Goal: Task Accomplishment & Management: Manage account settings

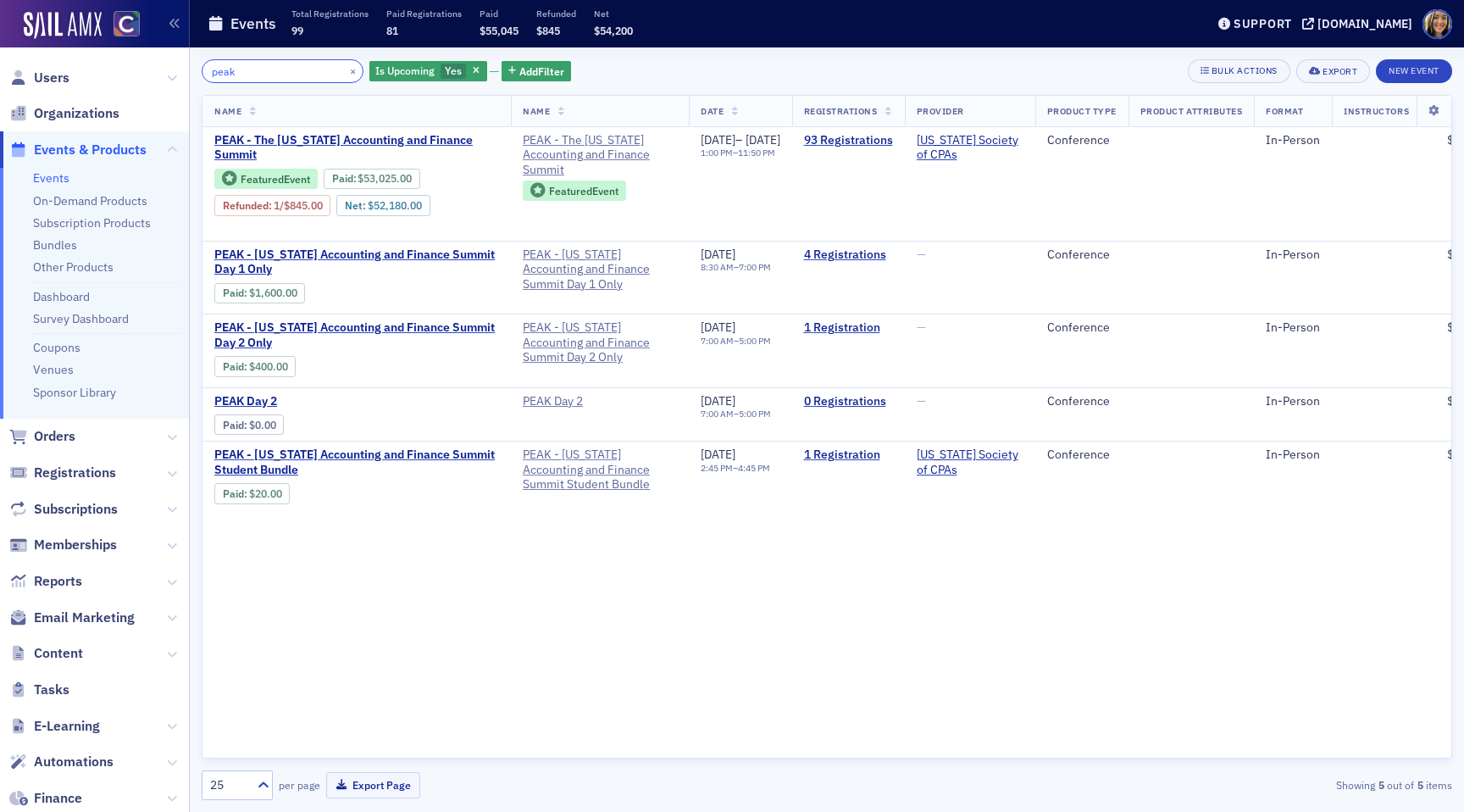
click at [286, 67] on input "peak" at bounding box center [282, 71] width 162 height 24
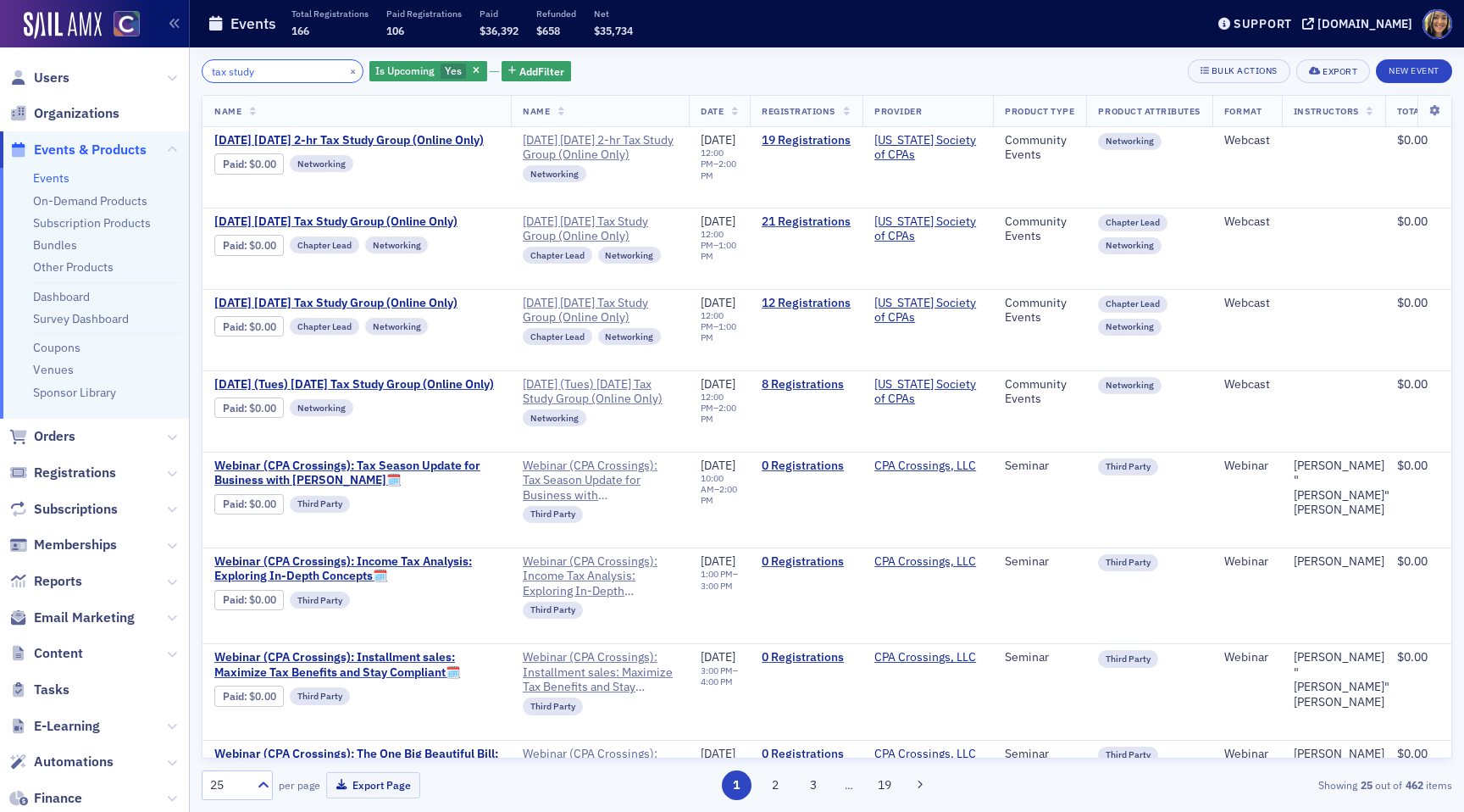
type input "tax study"
click at [69, 243] on link "Bundles" at bounding box center [55, 244] width 44 height 15
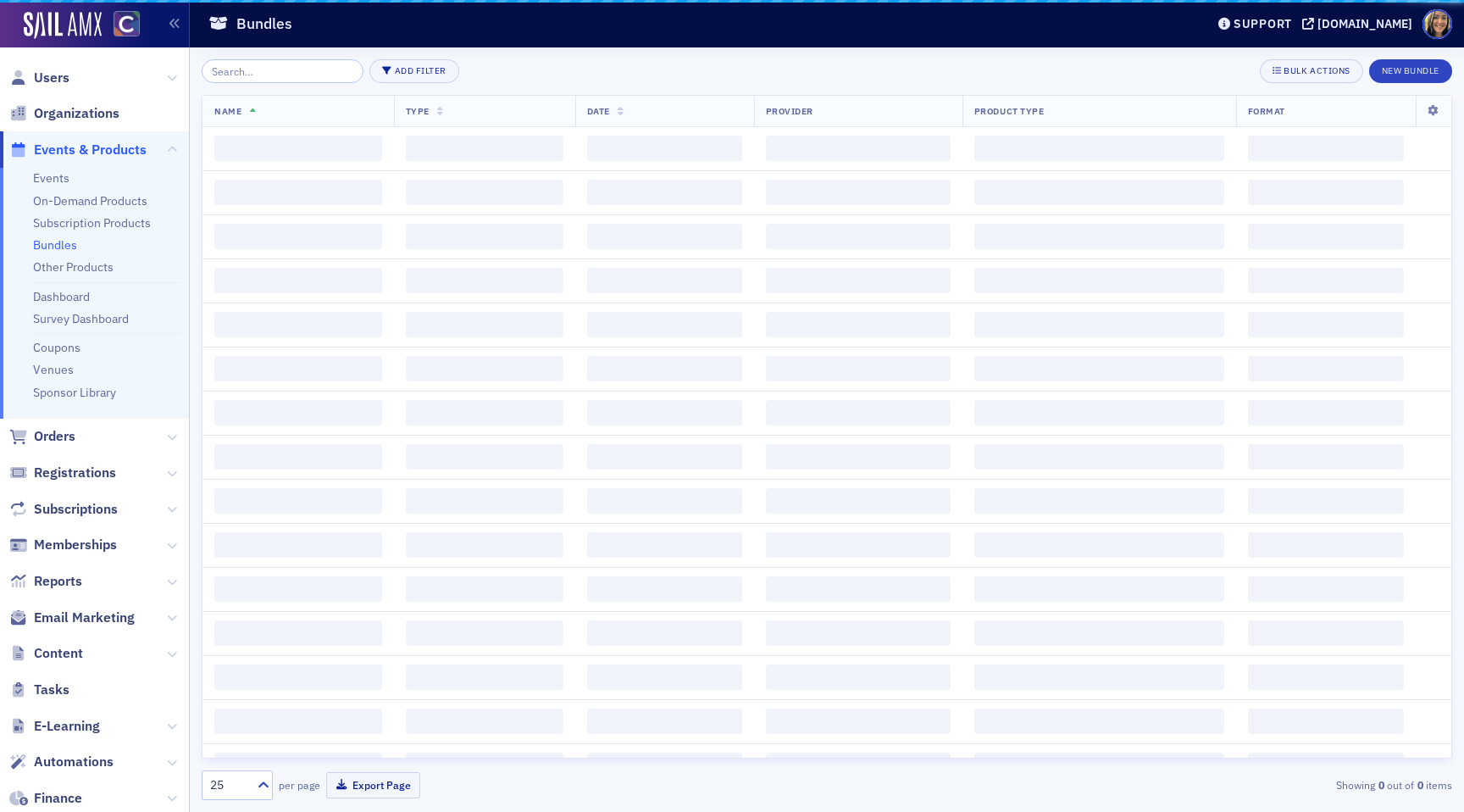
click at [277, 72] on input "search" at bounding box center [282, 71] width 162 height 24
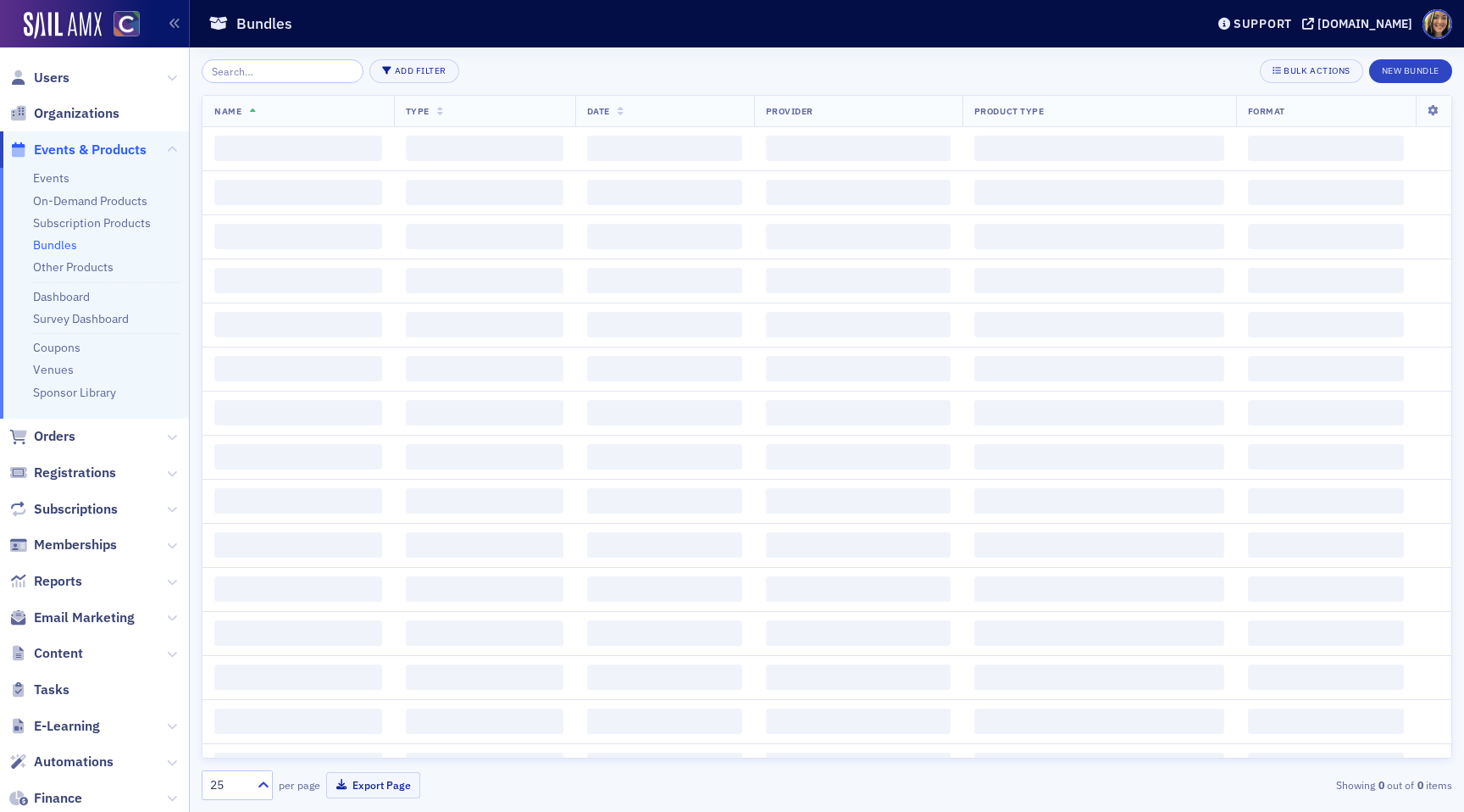
click at [277, 72] on input "search" at bounding box center [282, 71] width 162 height 24
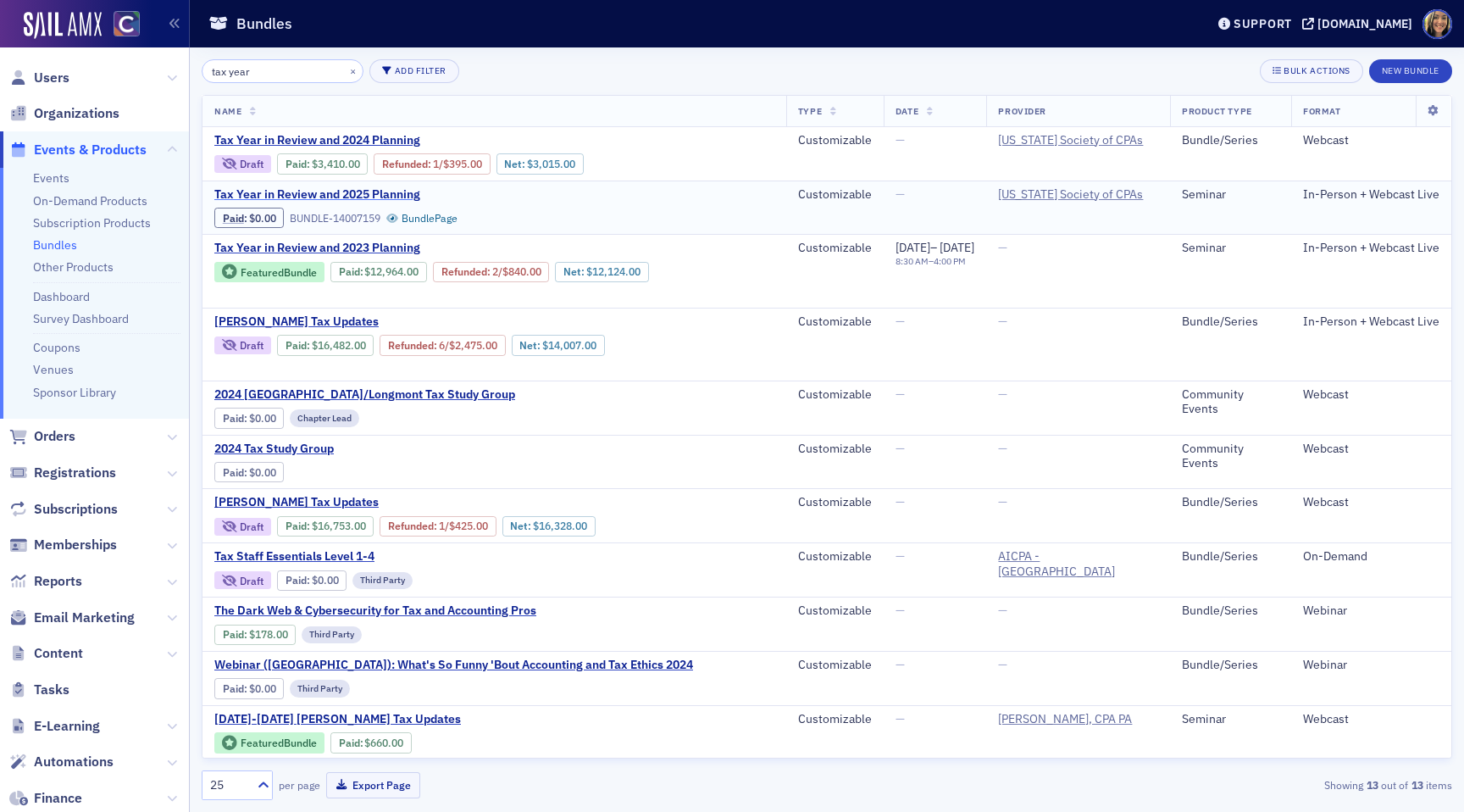
type input "tax year"
click at [372, 202] on span "Tax Year in Review and 2025 Planning" at bounding box center [357, 194] width 284 height 15
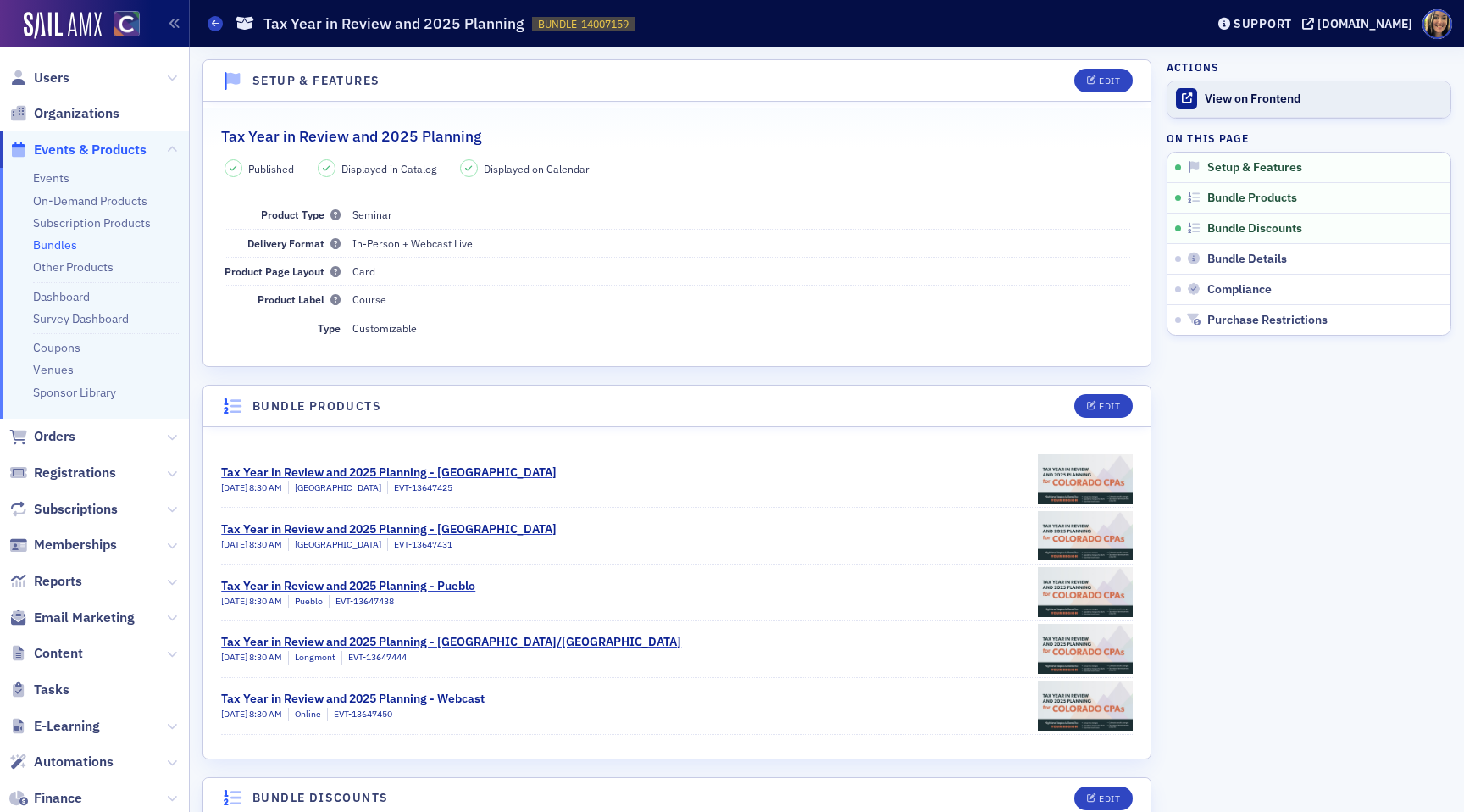
click at [1263, 87] on link "View on Frontend" at bounding box center [1308, 99] width 283 height 35
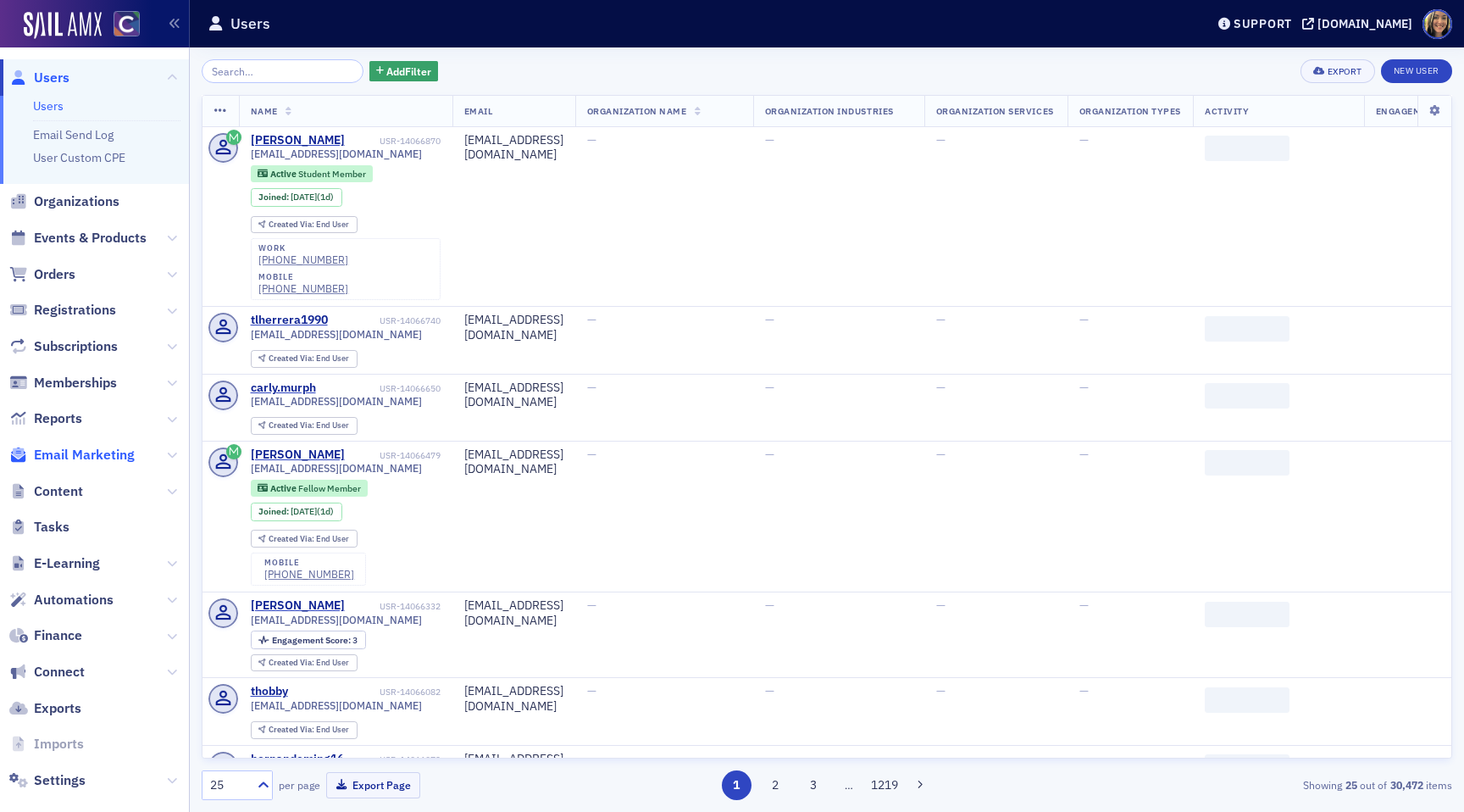
click at [80, 458] on span "Email Marketing" at bounding box center [84, 454] width 101 height 19
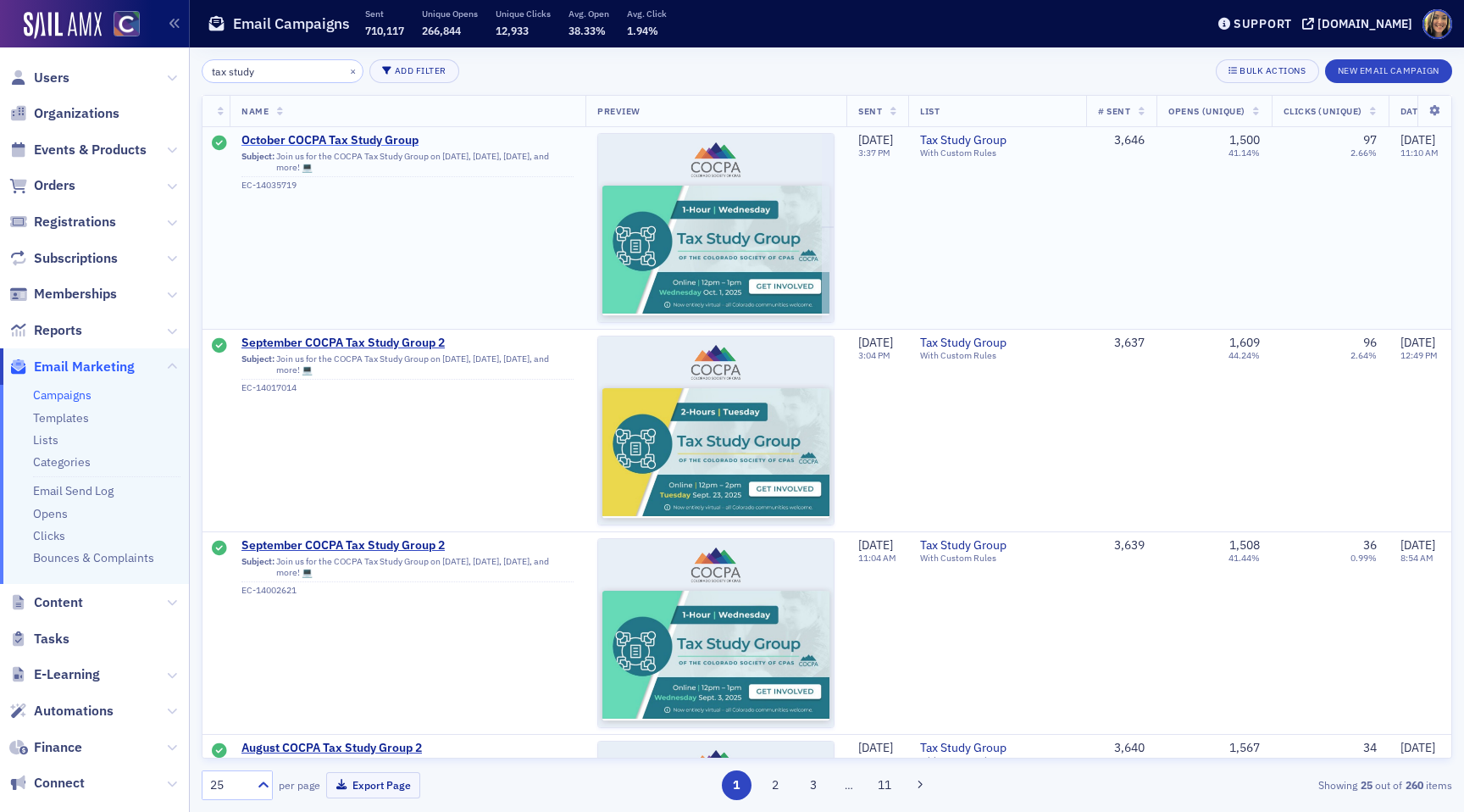
type input "tax study"
click at [327, 142] on span "October COCPA Tax Study Group" at bounding box center [407, 140] width 332 height 15
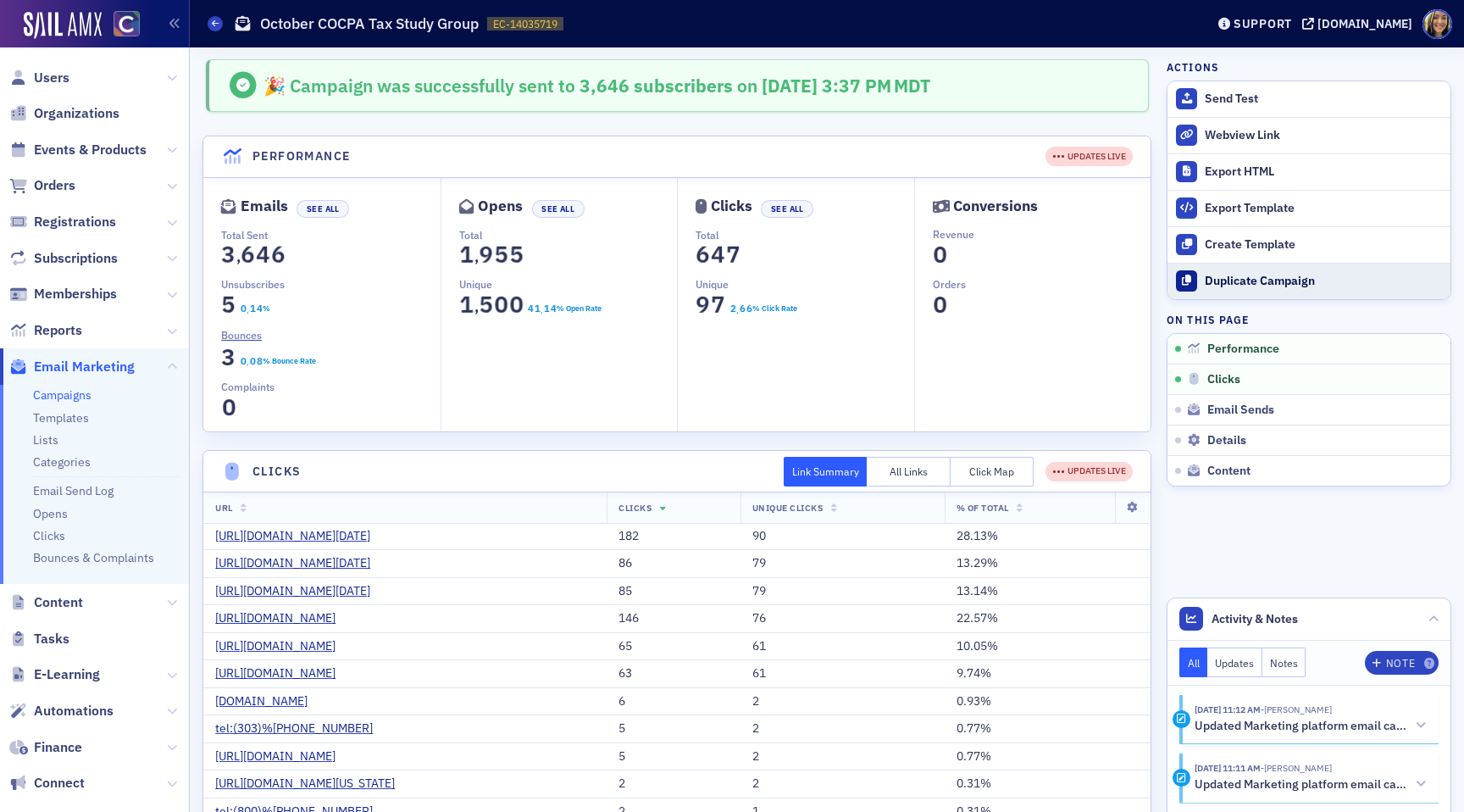
click at [1226, 276] on div "Duplicate Campaign" at bounding box center [1323, 281] width 237 height 15
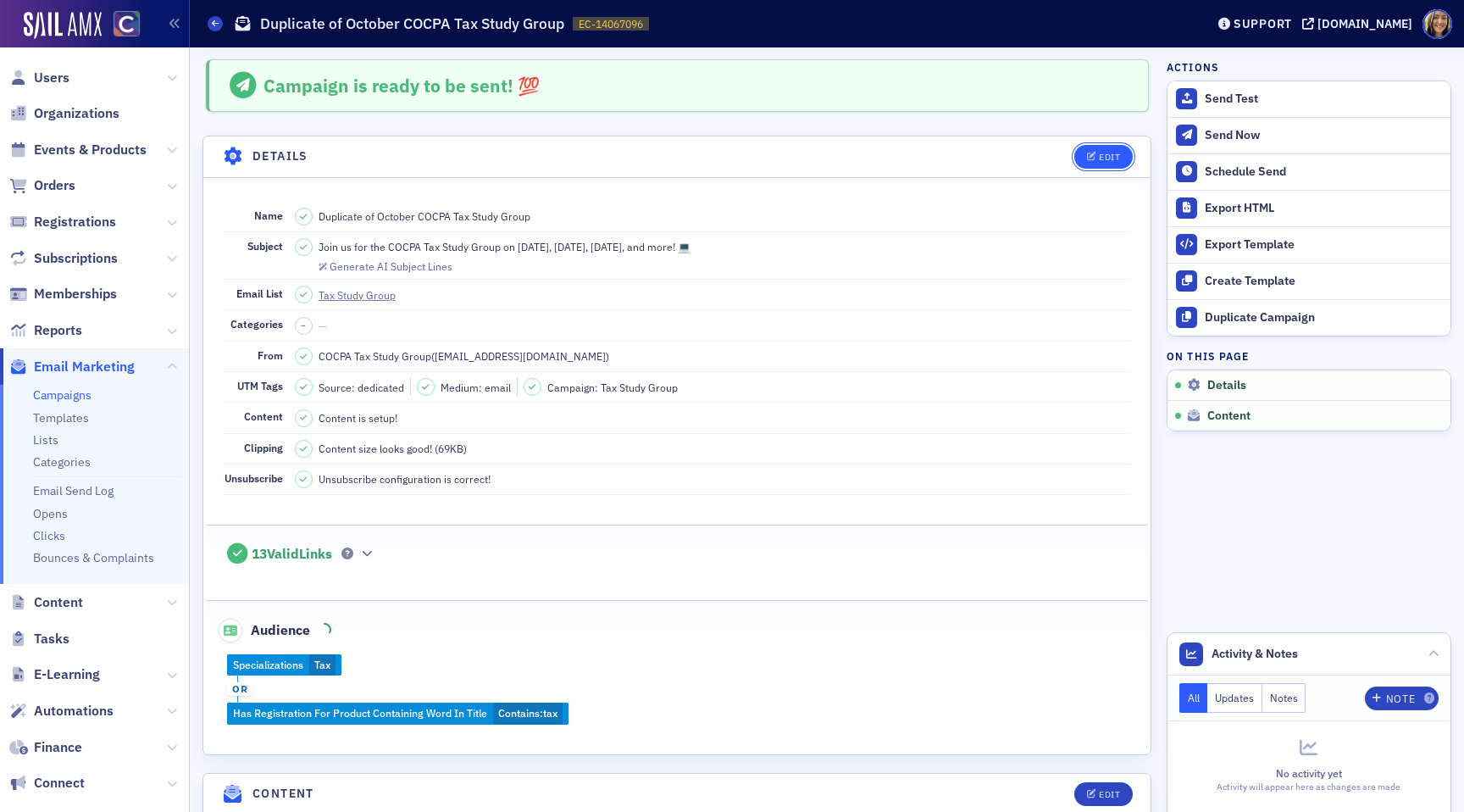
click at [1091, 155] on icon "button" at bounding box center [1092, 157] width 11 height 10
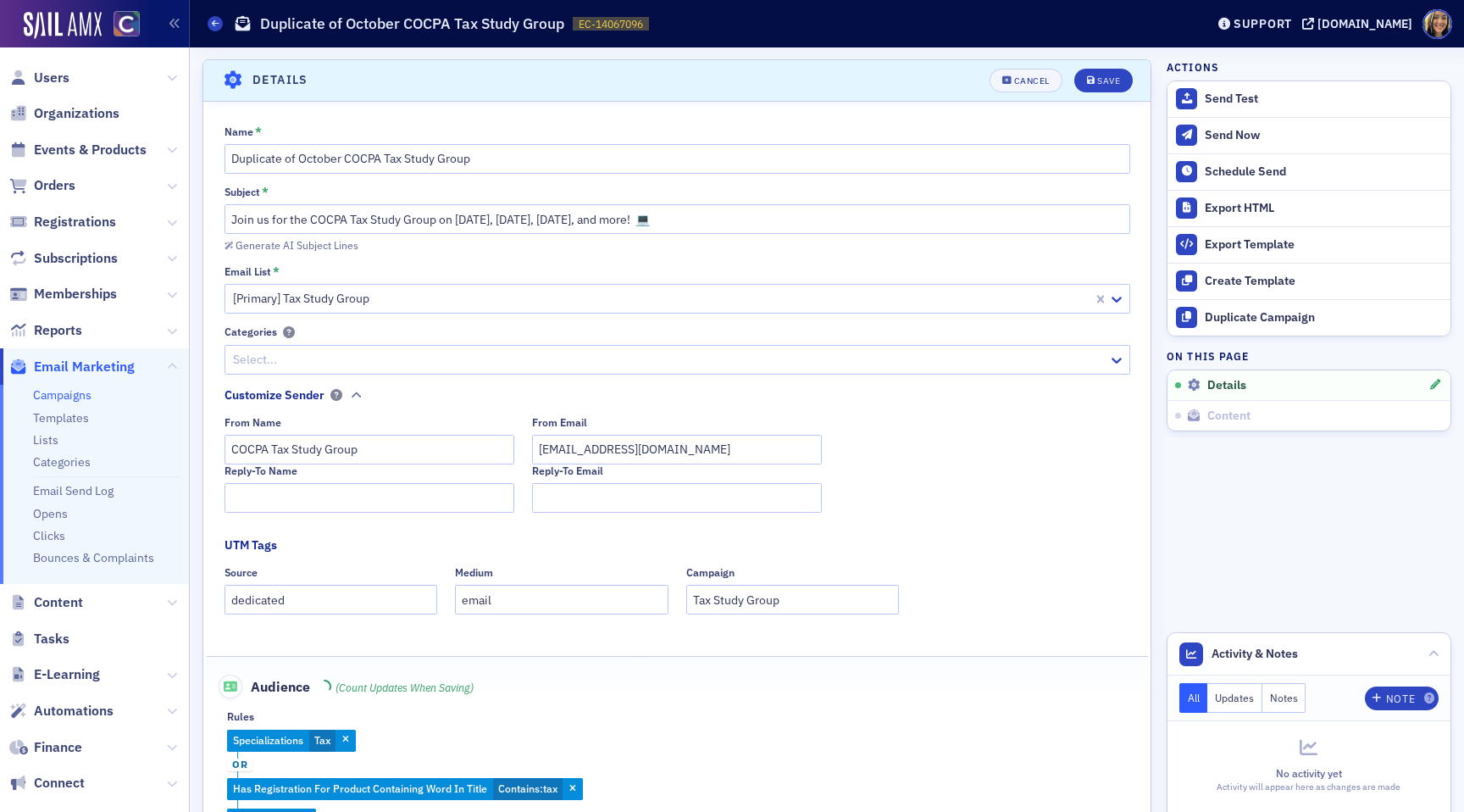
scroll to position [79, 0]
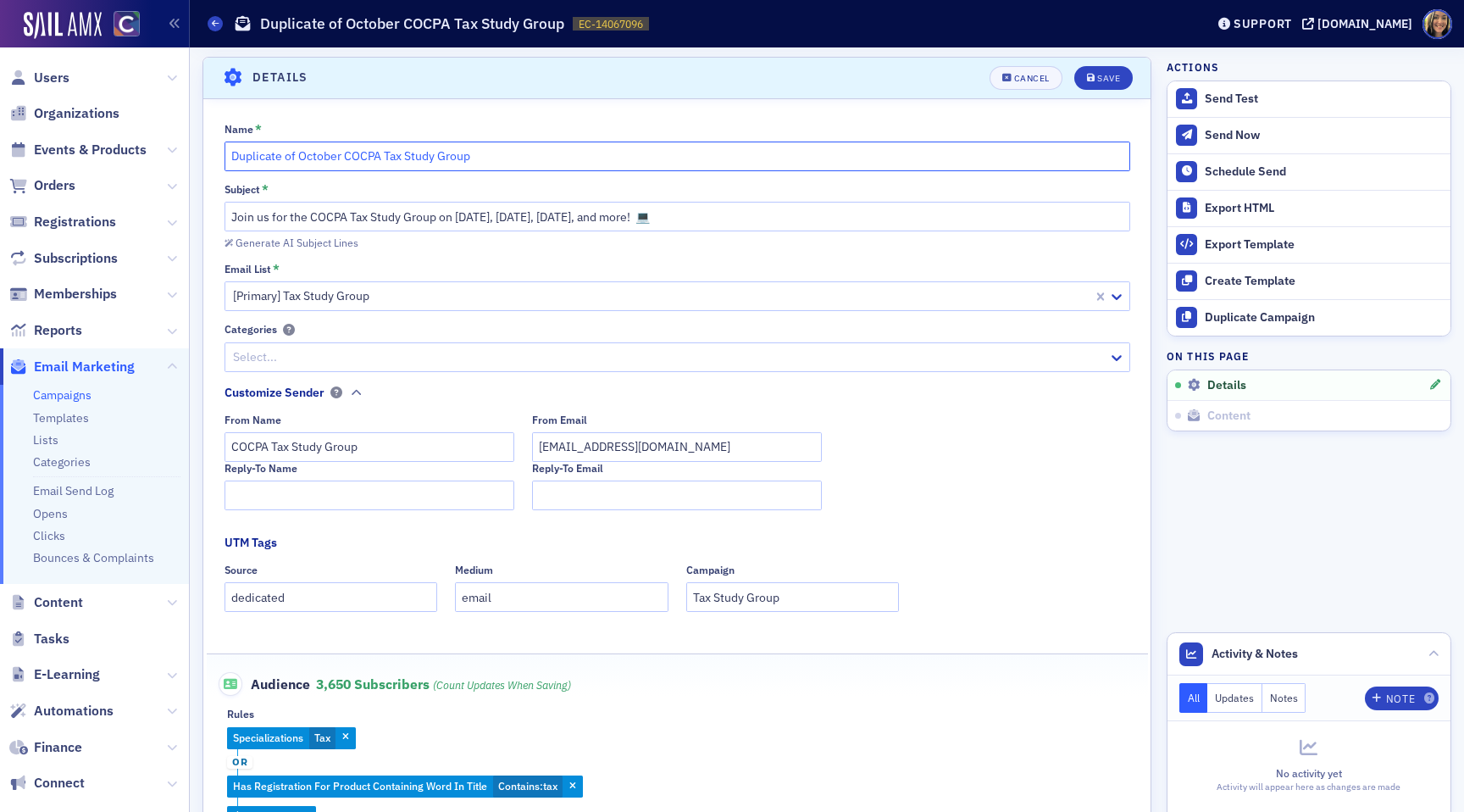
drag, startPoint x: 297, startPoint y: 157, endPoint x: 164, endPoint y: 137, distance: 134.5
click at [164, 137] on div "Users Organizations Events & Products Orders Registrations Subscriptions Member…" at bounding box center [732, 406] width 1464 height 812
click at [476, 151] on input "October COCPA Tax Study Group" at bounding box center [677, 156] width 906 height 30
type input "October COCPA Tax Study Group 2"
drag, startPoint x: 516, startPoint y: 216, endPoint x: 455, endPoint y: 219, distance: 61.1
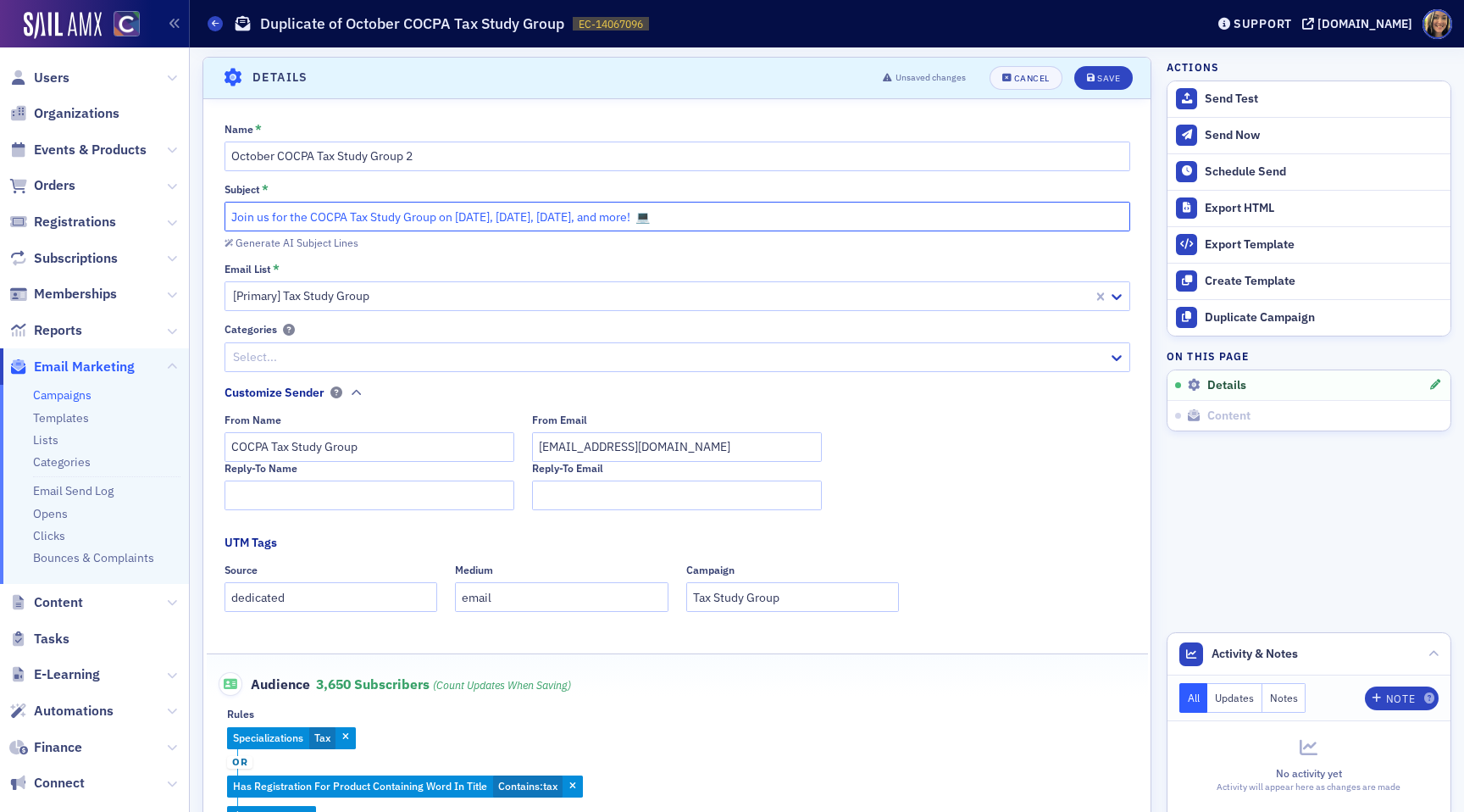
click at [455, 219] on input "Join us for the COCPA Tax Study Group on [DATE], [DATE], [DATE], and more! 💻" at bounding box center [677, 216] width 906 height 30
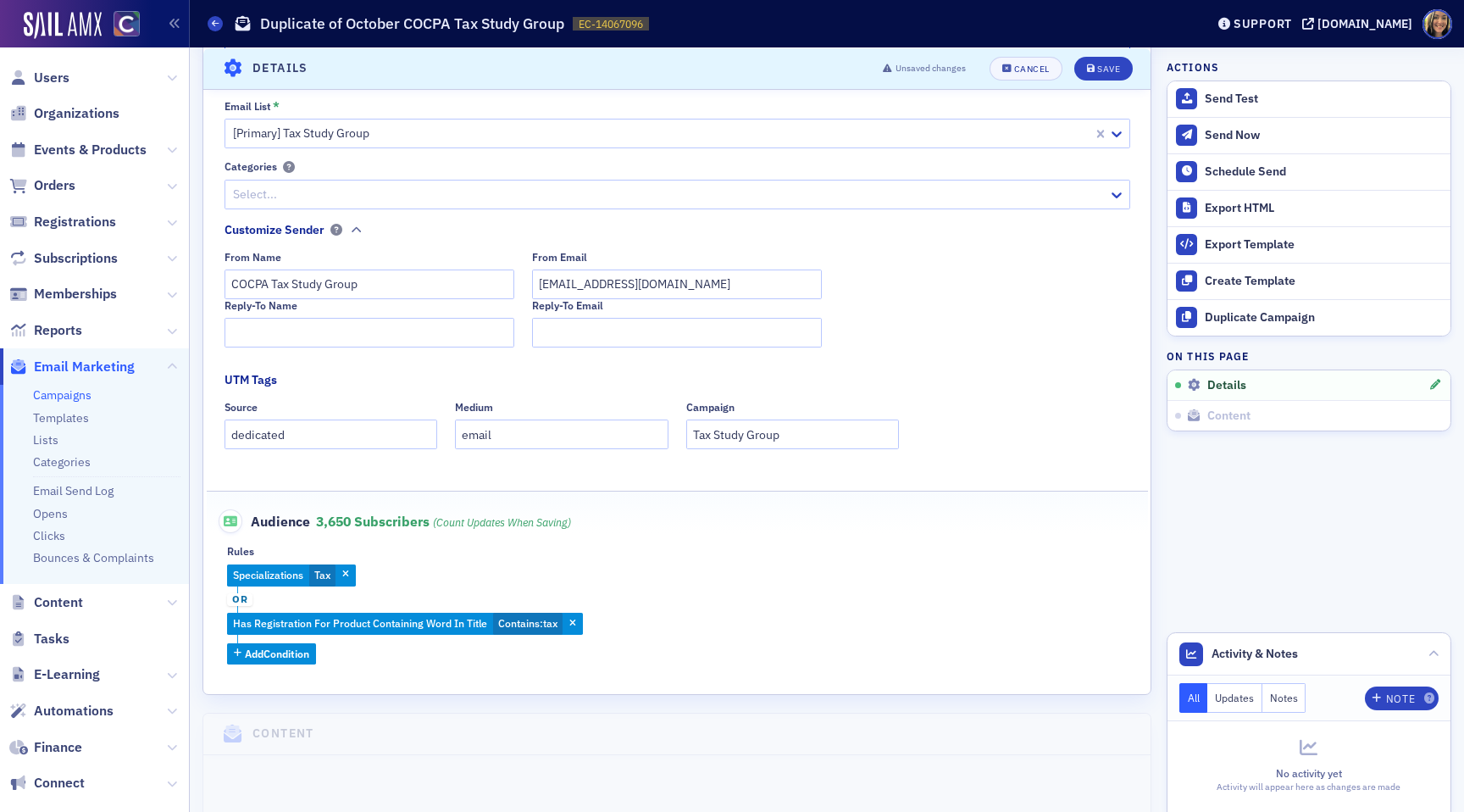
scroll to position [0, 0]
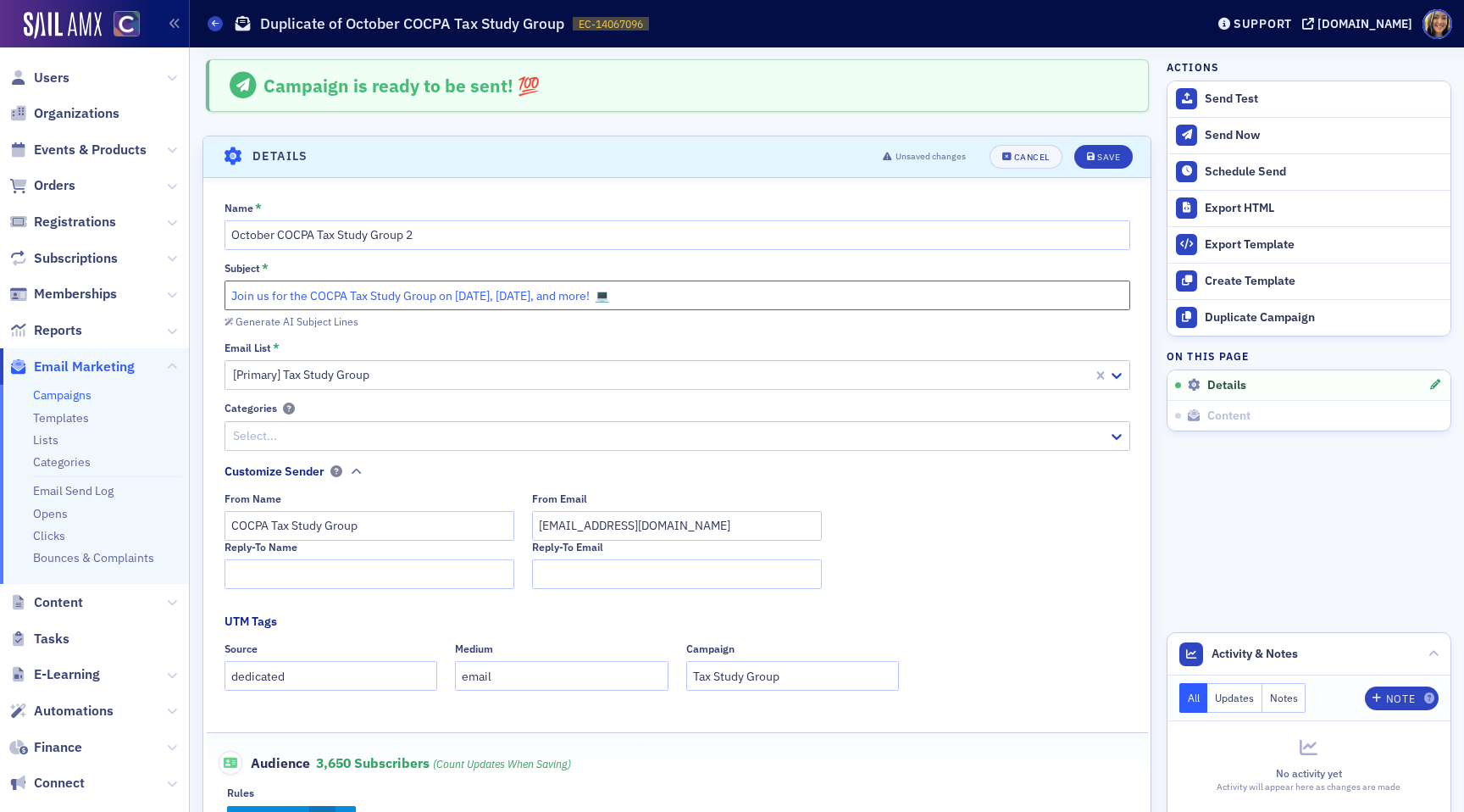
click at [589, 292] on input "Join us for the COCPA Tax Study Group on [DATE], [DATE], and more! 💻" at bounding box center [677, 295] width 906 height 30
type input "Join us for the COCPA Tax Study Group on [DATE], [DATE], [DATE], and more! 💻"
click at [1135, 148] on header "Details Unsaved changes Cancel Save" at bounding box center [677, 156] width 947 height 42
click at [1114, 153] on div "Save" at bounding box center [1109, 157] width 23 height 10
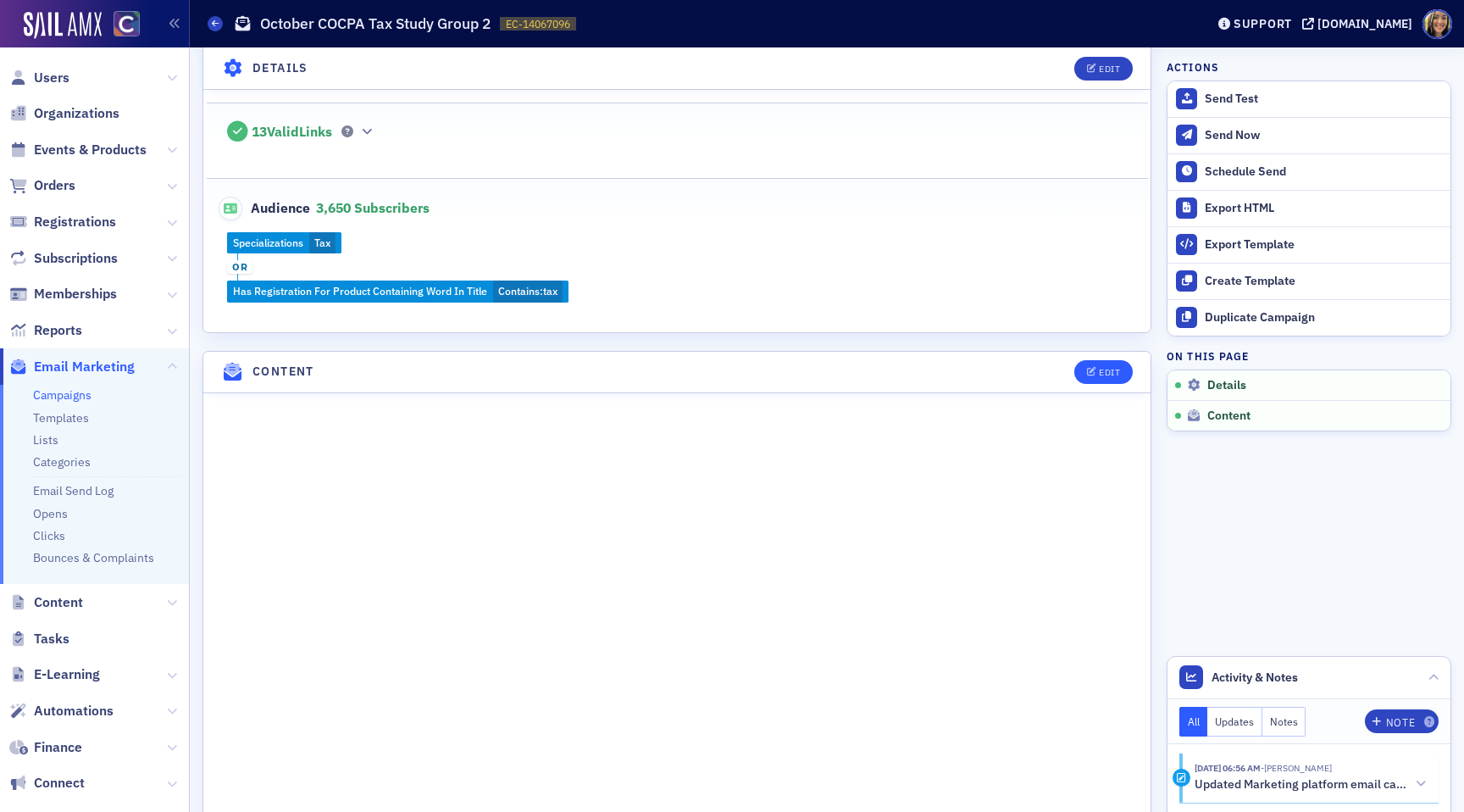
scroll to position [410, 0]
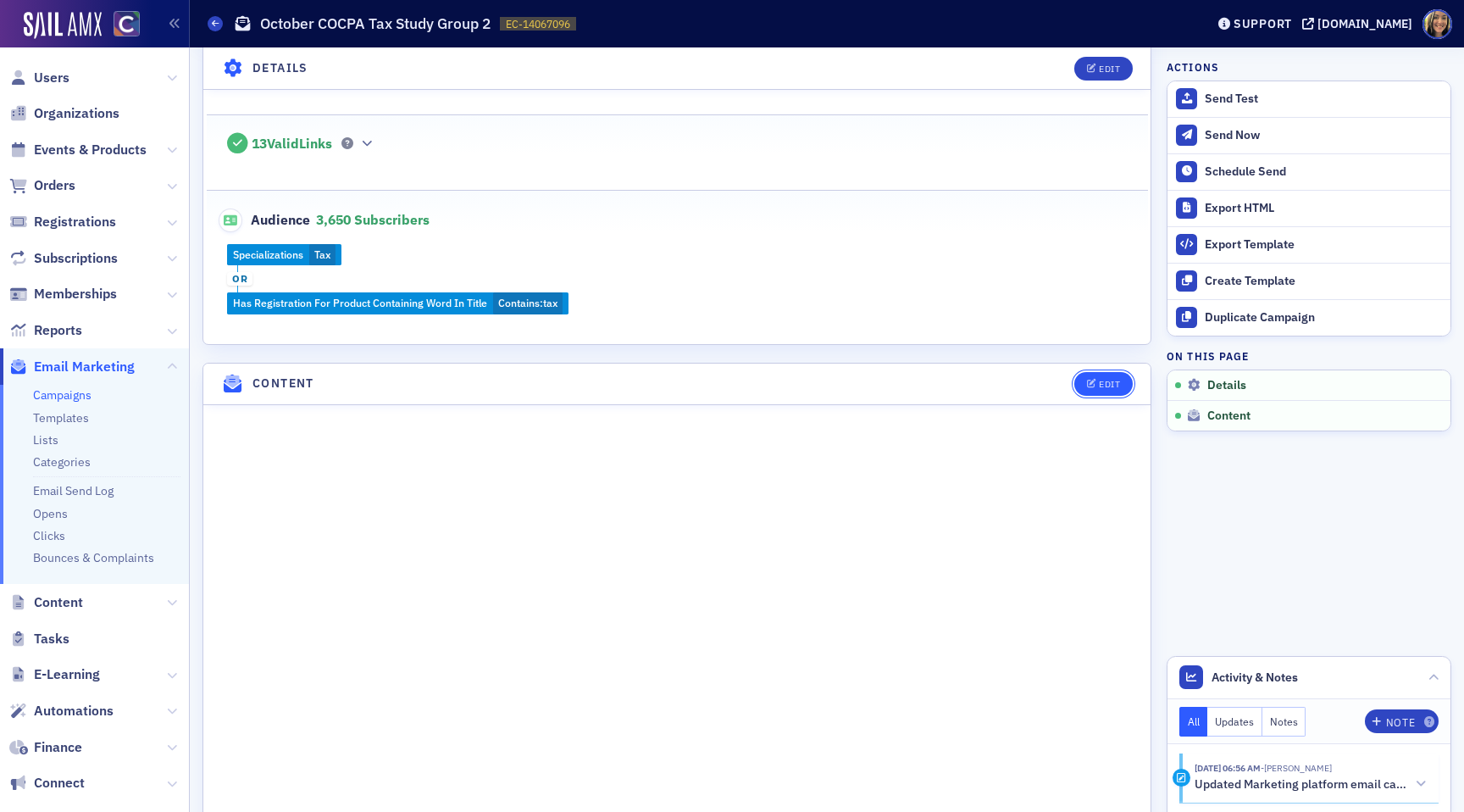
click at [1104, 372] on button "Edit" at bounding box center [1104, 383] width 58 height 24
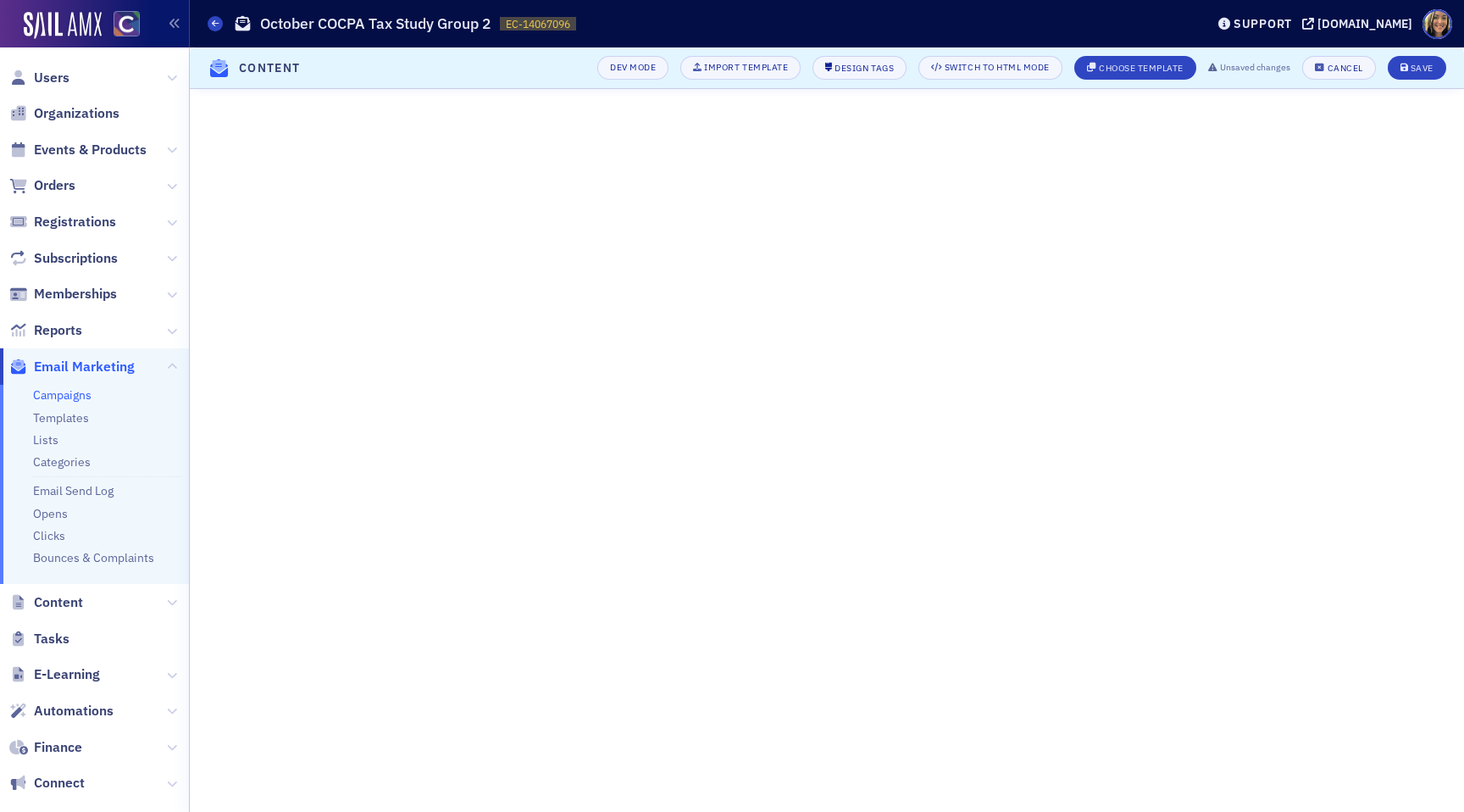
click at [1430, 51] on header "Content Dev Mode Import Template Design Tags Switch to HTML Mode Choose Templat…" at bounding box center [827, 68] width 1274 height 42
click at [1430, 53] on header "Content Dev Mode Import Template Design Tags Switch to HTML Mode Choose Templat…" at bounding box center [827, 68] width 1274 height 42
click at [1422, 65] on div "Save" at bounding box center [1422, 68] width 23 height 10
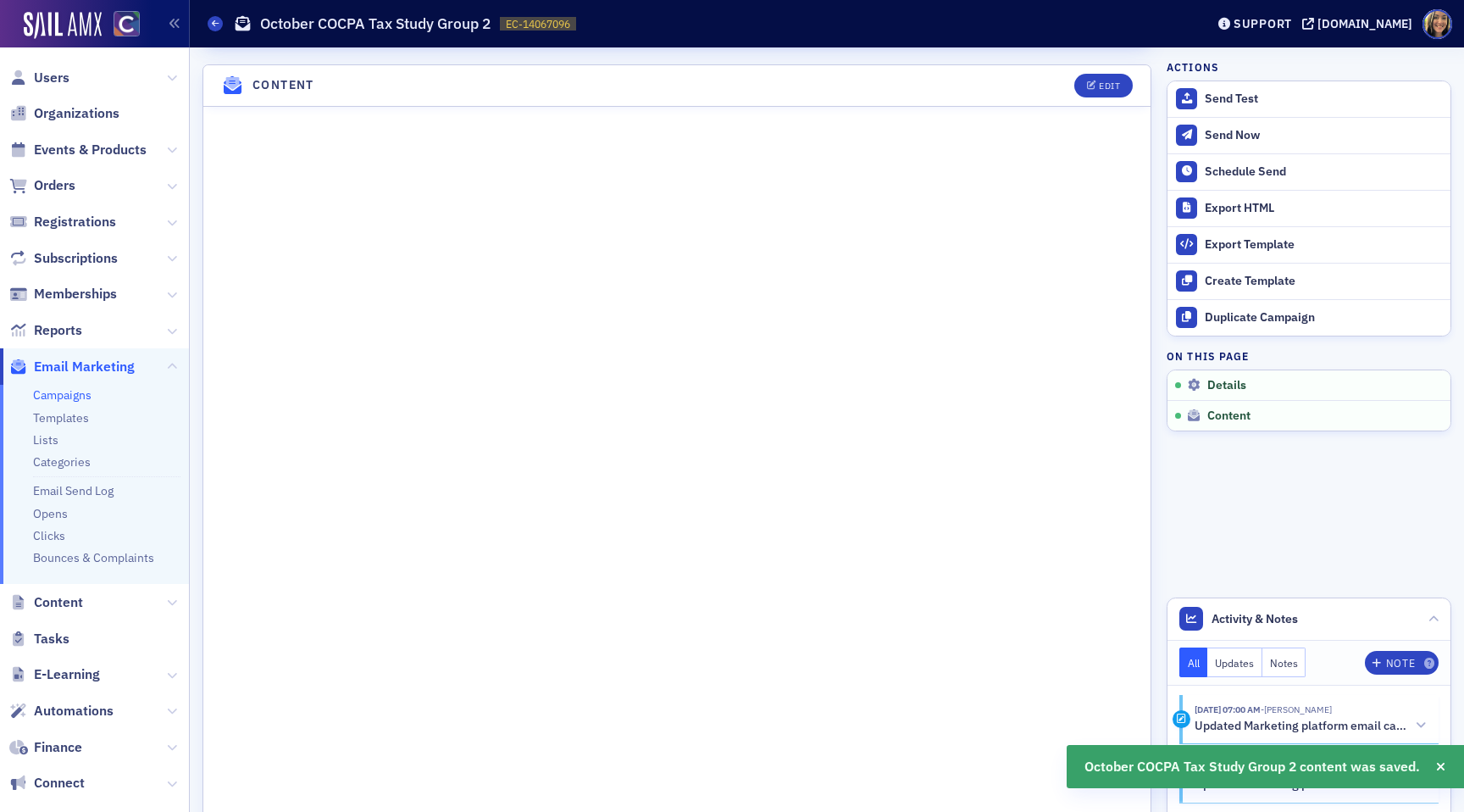
scroll to position [714, 0]
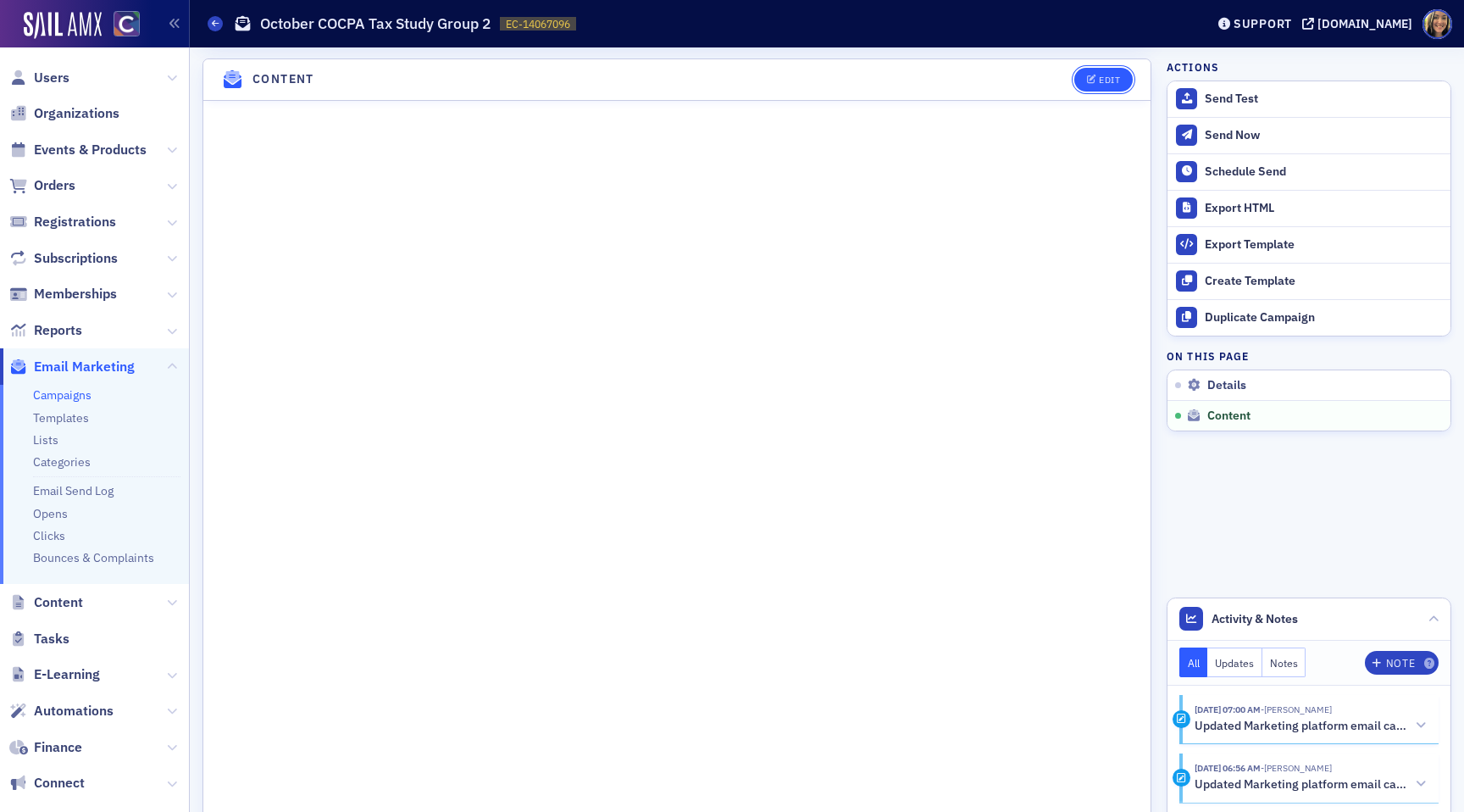
click at [1095, 78] on icon "button" at bounding box center [1092, 80] width 11 height 10
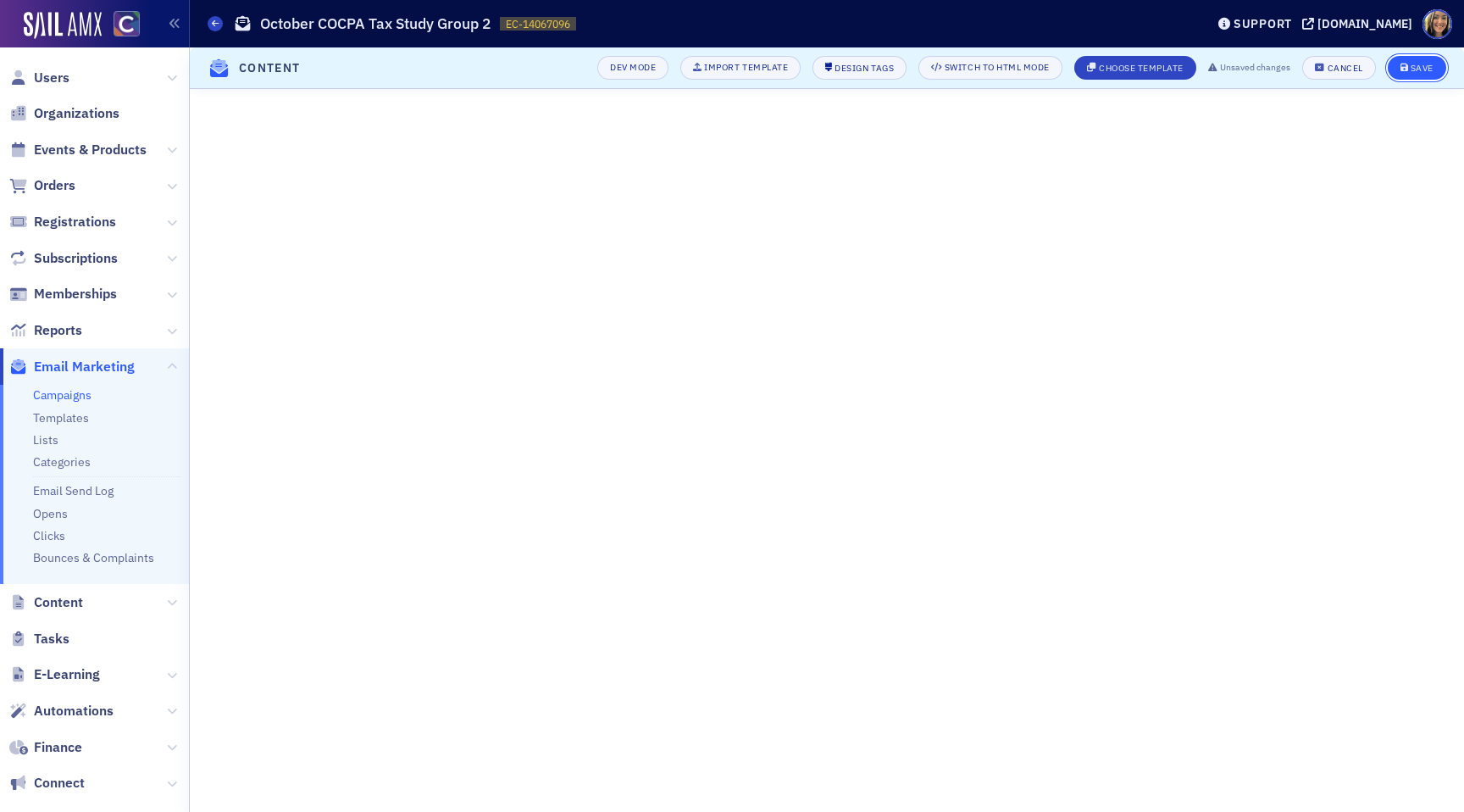
click at [1414, 67] on div "Save" at bounding box center [1422, 68] width 23 height 10
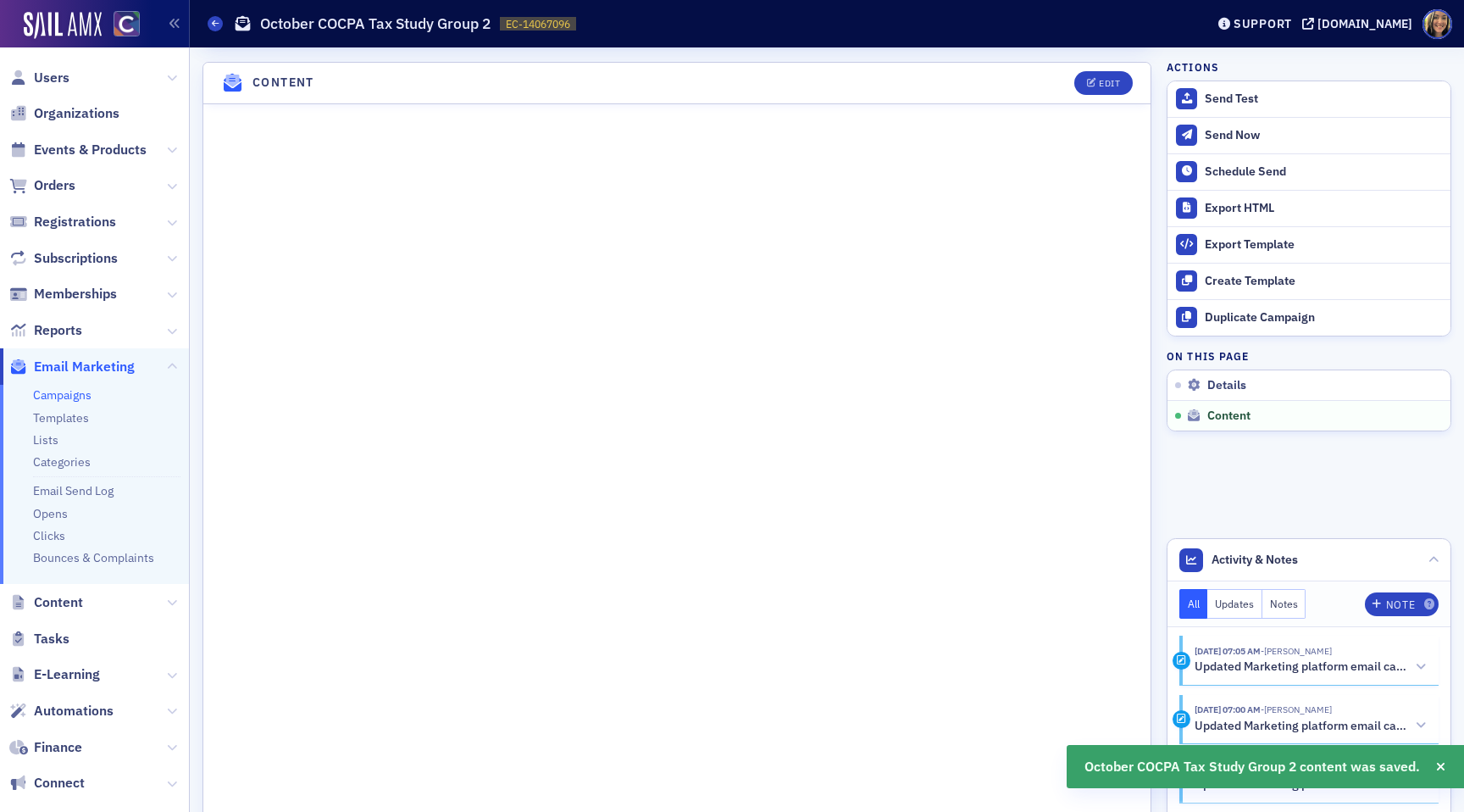
scroll to position [714, 0]
click at [1202, 99] on button "Send Test" at bounding box center [1308, 99] width 283 height 35
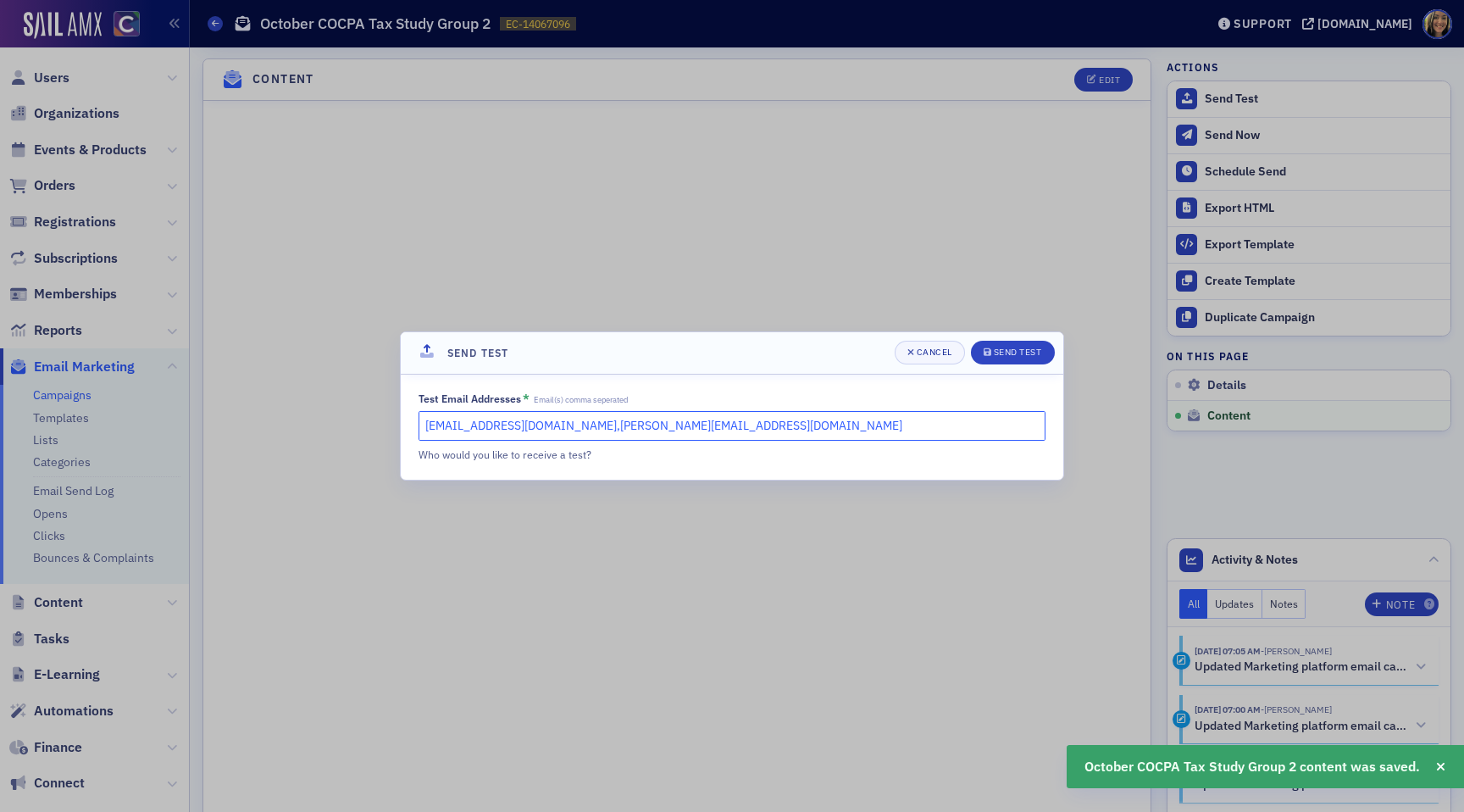
drag, startPoint x: 696, startPoint y: 422, endPoint x: 579, endPoint y: 422, distance: 117.0
click at [579, 422] on input "[EMAIL_ADDRESS][DOMAIN_NAME],[PERSON_NAME][EMAIL_ADDRESS][DOMAIN_NAME]" at bounding box center [732, 426] width 626 height 30
type input "[EMAIL_ADDRESS][DOMAIN_NAME]"
click at [1026, 345] on button "Send Test" at bounding box center [1013, 352] width 84 height 24
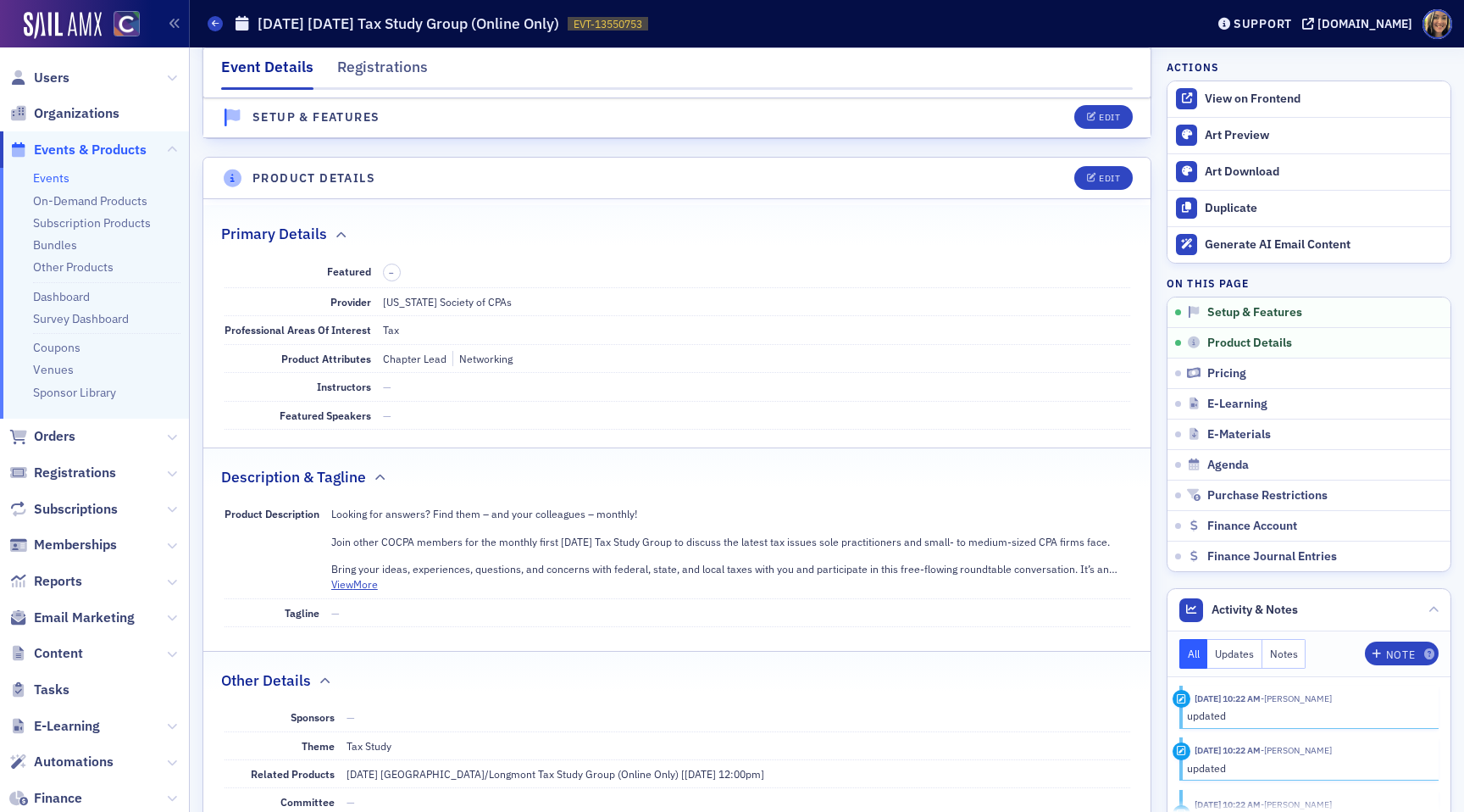
scroll to position [408, 0]
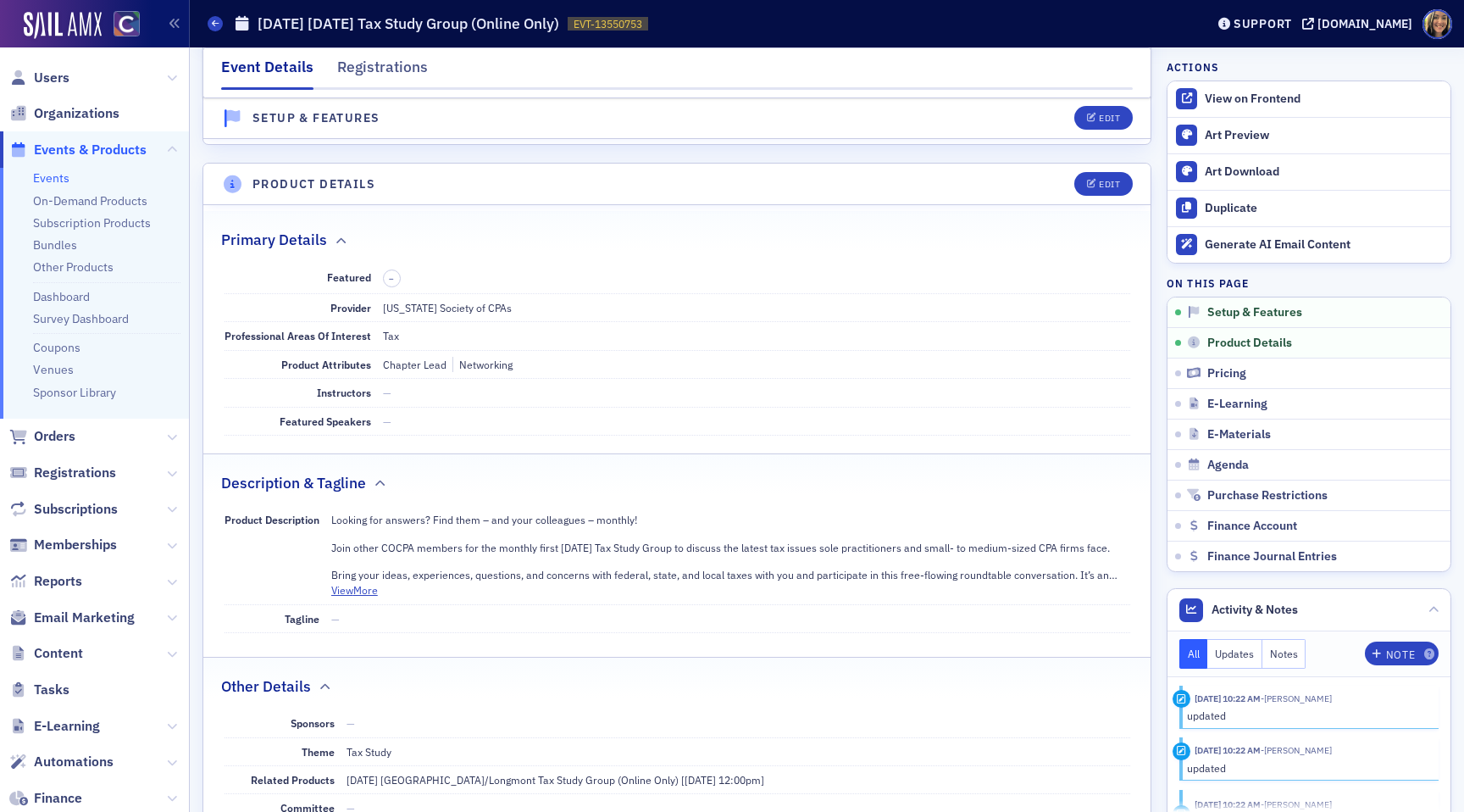
click at [1097, 165] on header "Product Details Edit" at bounding box center [677, 184] width 947 height 42
click at [1097, 169] on header "Product Details Edit" at bounding box center [677, 184] width 947 height 42
click at [1099, 179] on div "Edit" at bounding box center [1110, 184] width 21 height 10
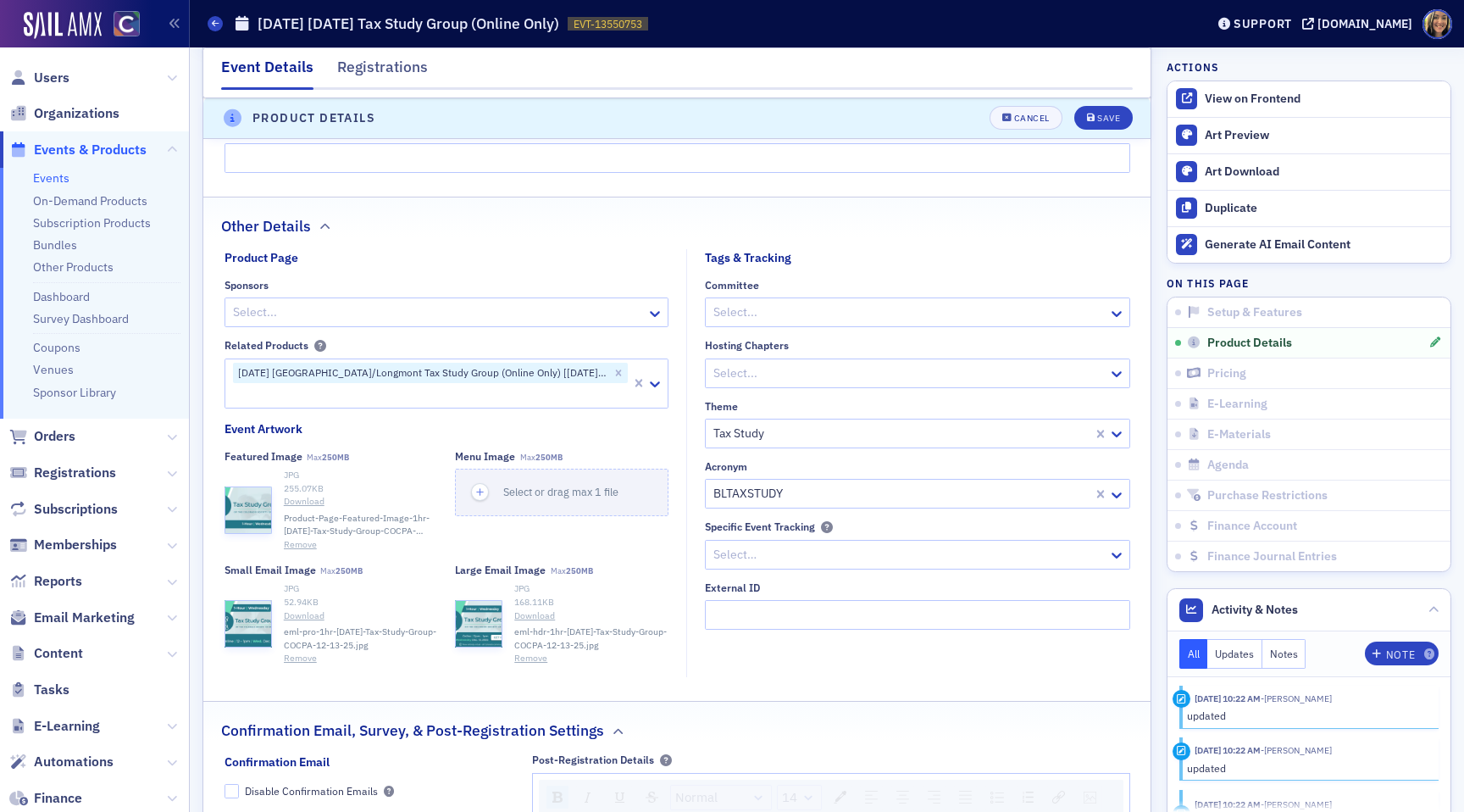
scroll to position [1304, 0]
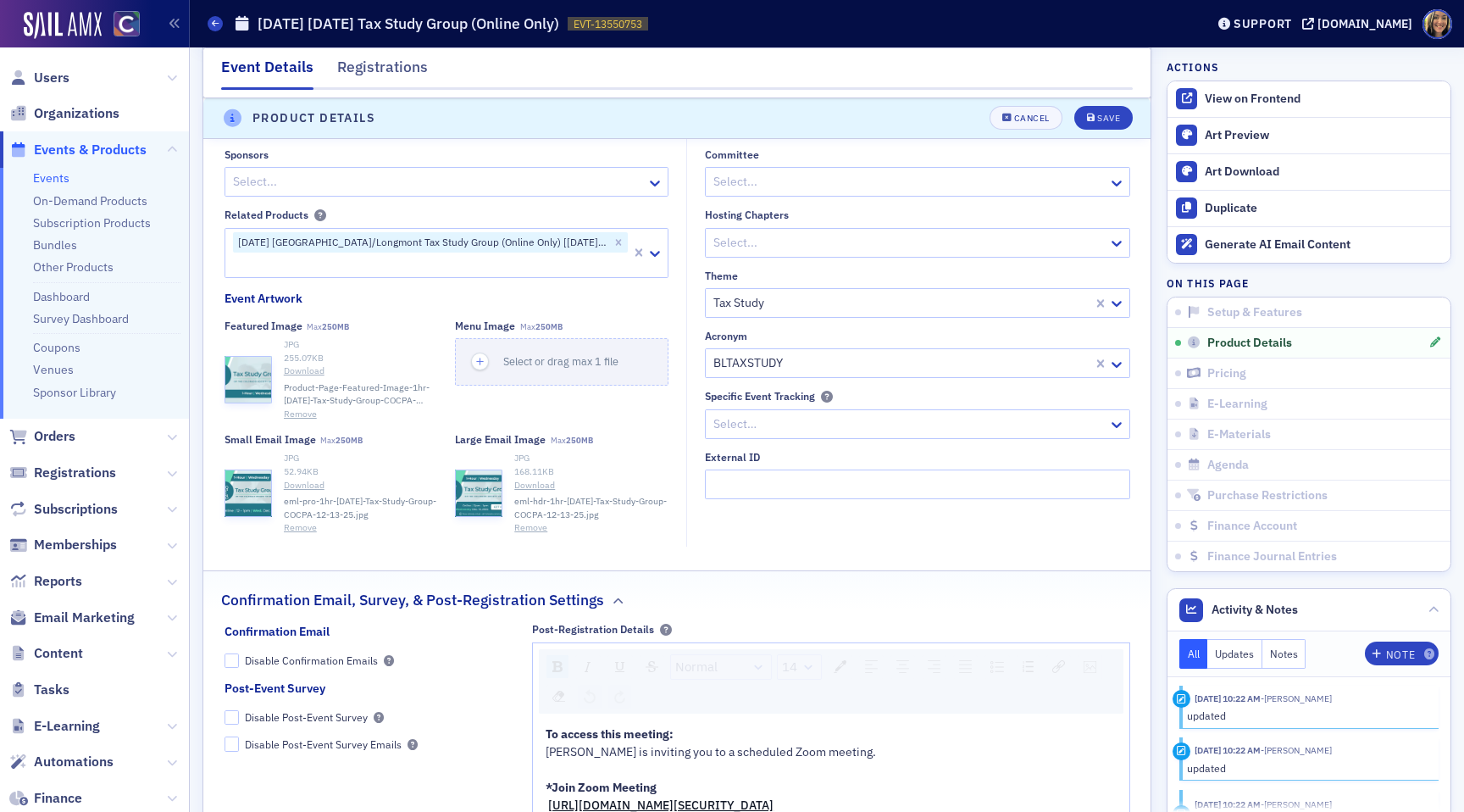
click at [535, 535] on button "Remove" at bounding box center [530, 527] width 33 height 13
click at [527, 477] on button "Select or drag max 1 file" at bounding box center [562, 475] width 214 height 48
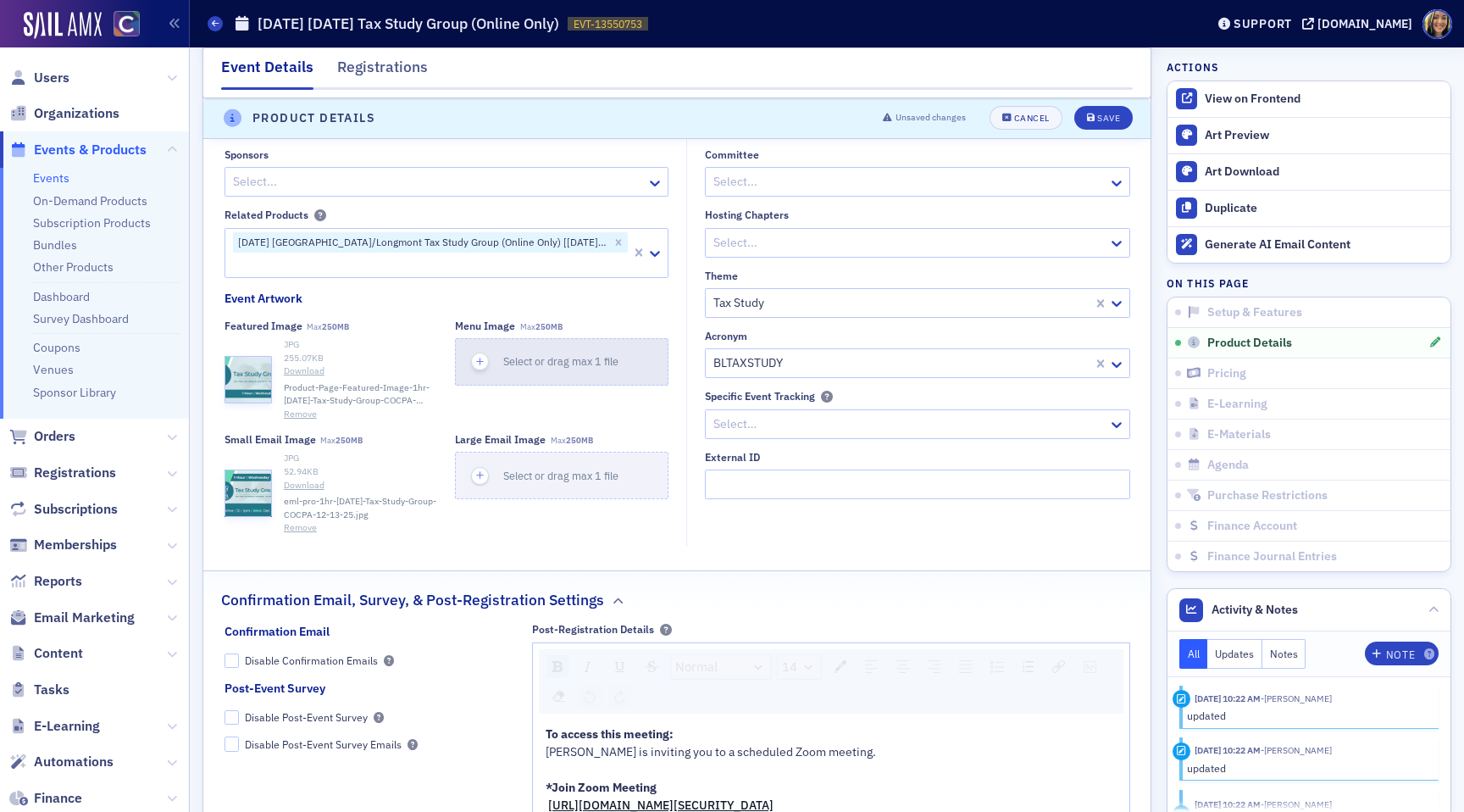
click at [467, 384] on div "button" at bounding box center [480, 362] width 48 height 46
click at [474, 482] on icon "button" at bounding box center [480, 474] width 15 height 15
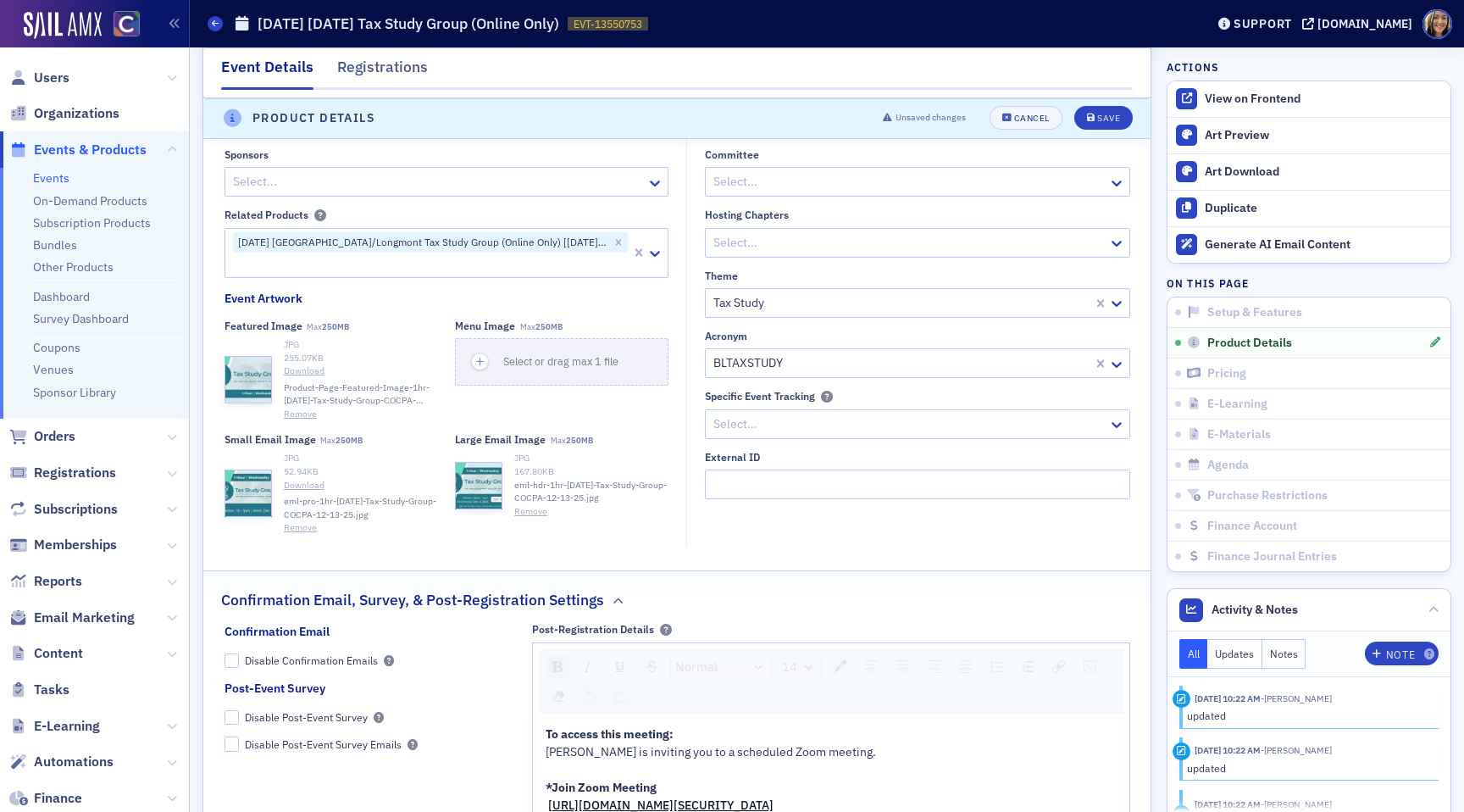
click at [298, 535] on button "Remove" at bounding box center [300, 527] width 33 height 13
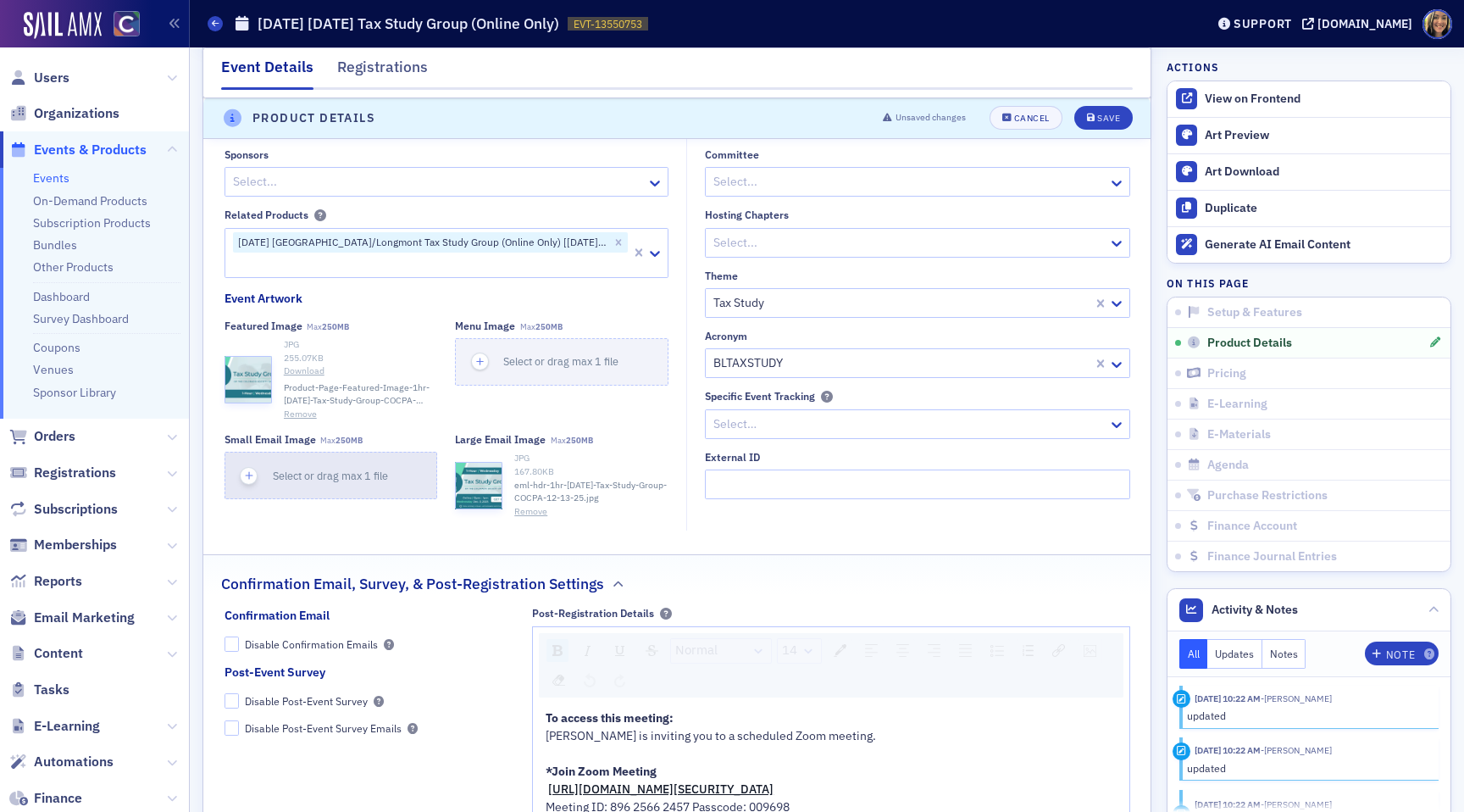
click at [259, 498] on div "button" at bounding box center [249, 475] width 48 height 46
click at [1096, 121] on span "Save" at bounding box center [1103, 118] width 33 height 10
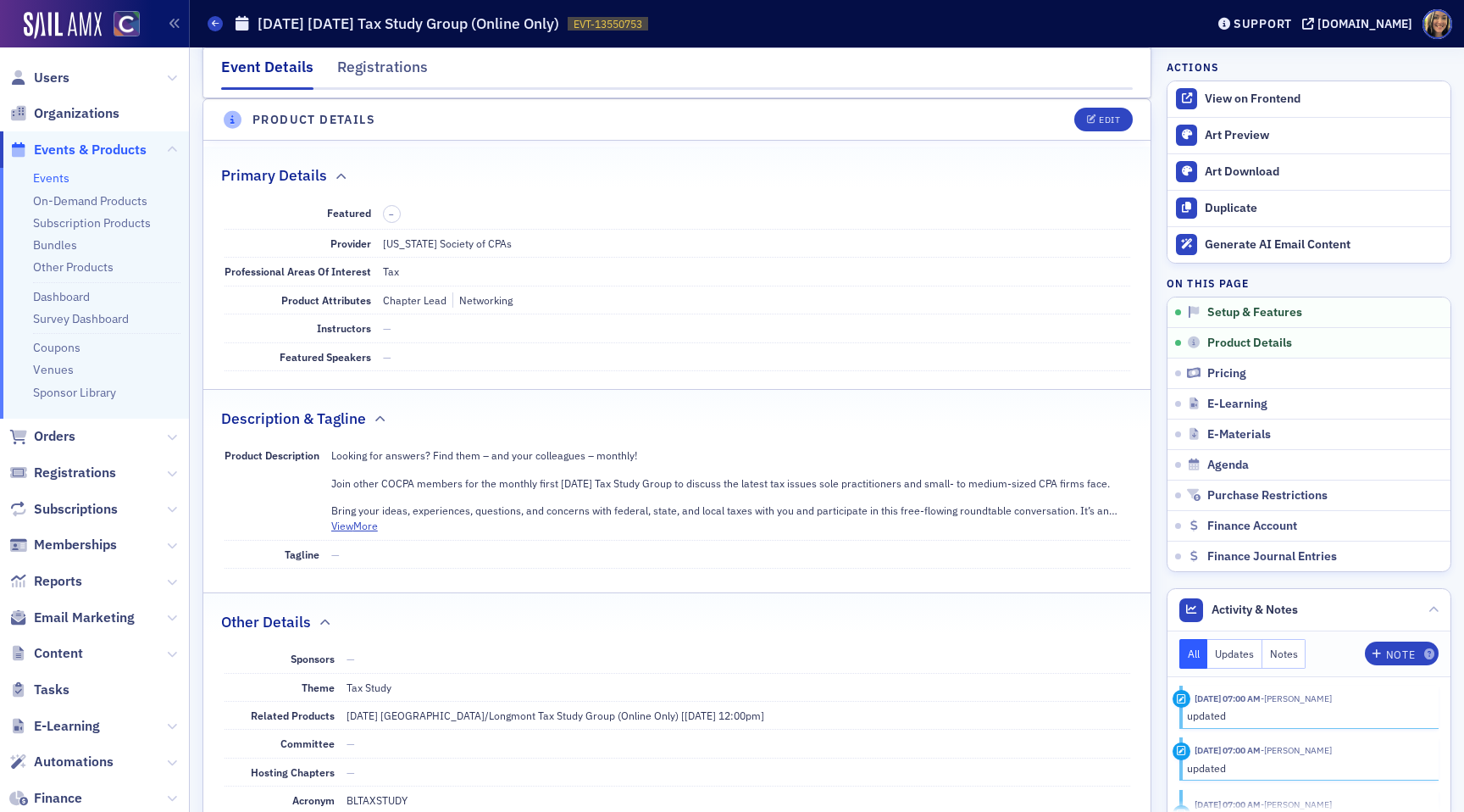
scroll to position [0, 0]
